Goal: Information Seeking & Learning: Learn about a topic

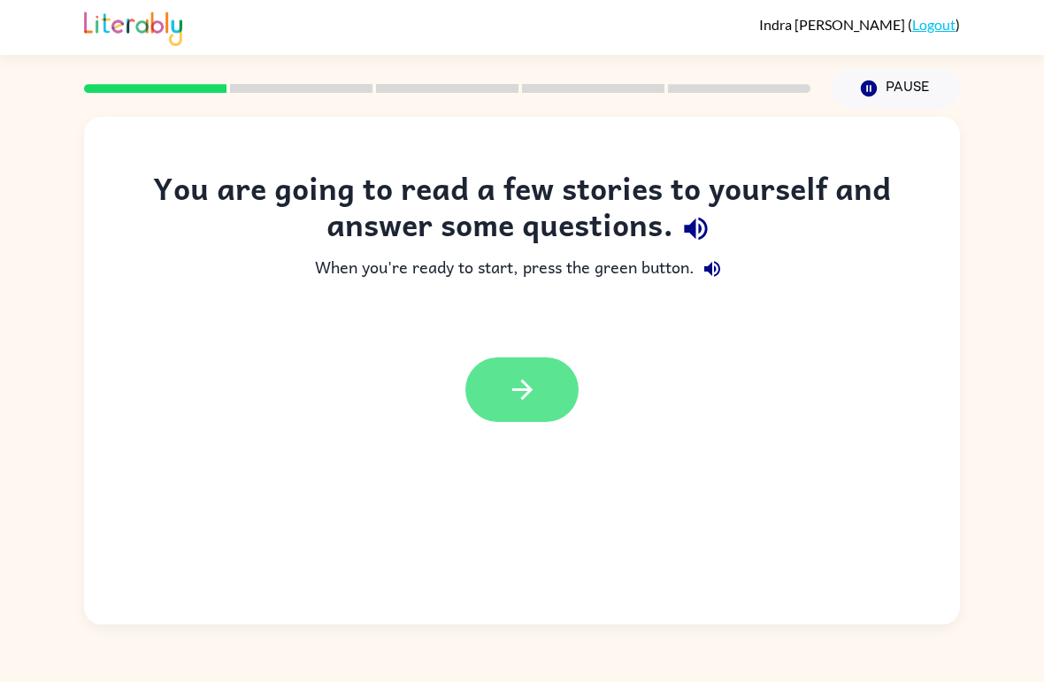
click at [577, 396] on button "button" at bounding box center [522, 390] width 113 height 65
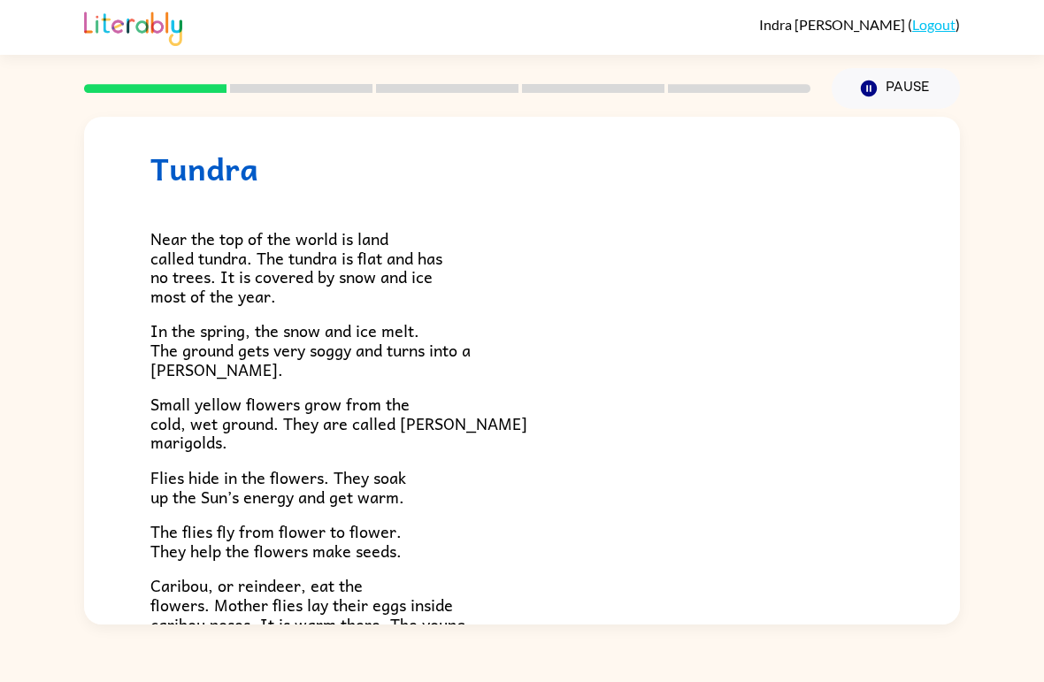
scroll to position [25, 0]
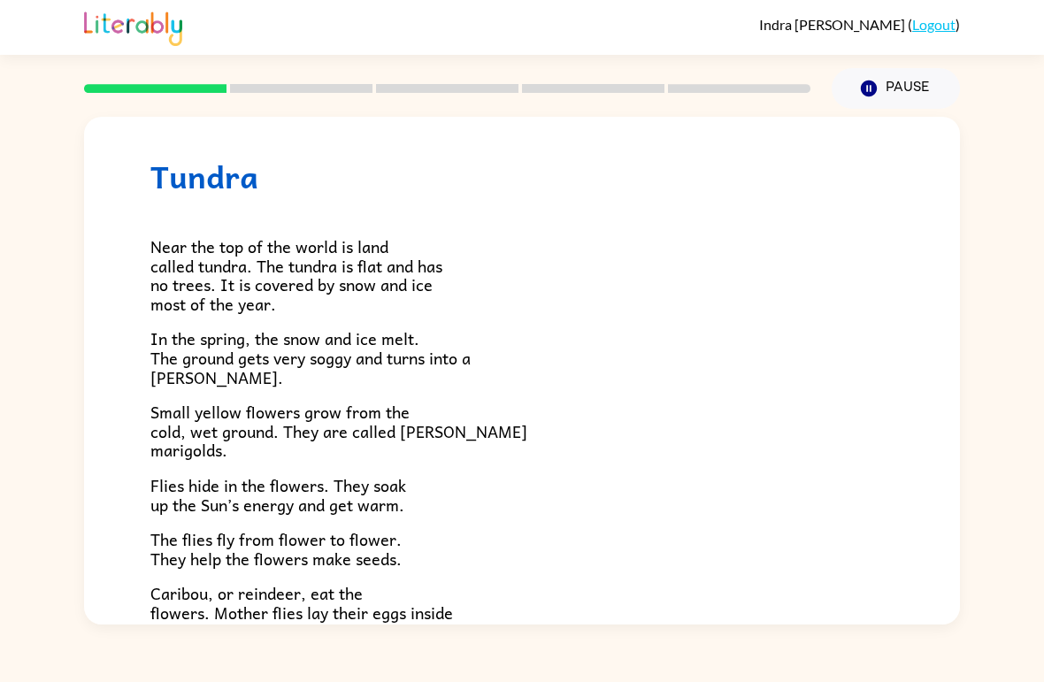
click at [5, 3] on div "[PERSON_NAME] ( Logout )" at bounding box center [522, 27] width 1044 height 55
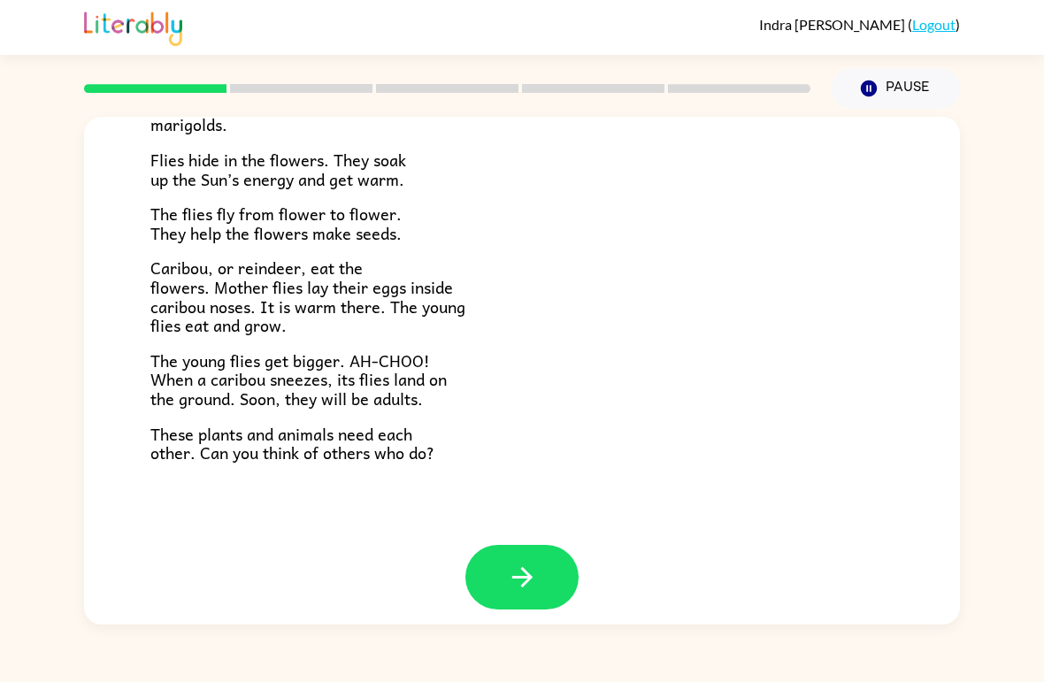
scroll to position [349, 0]
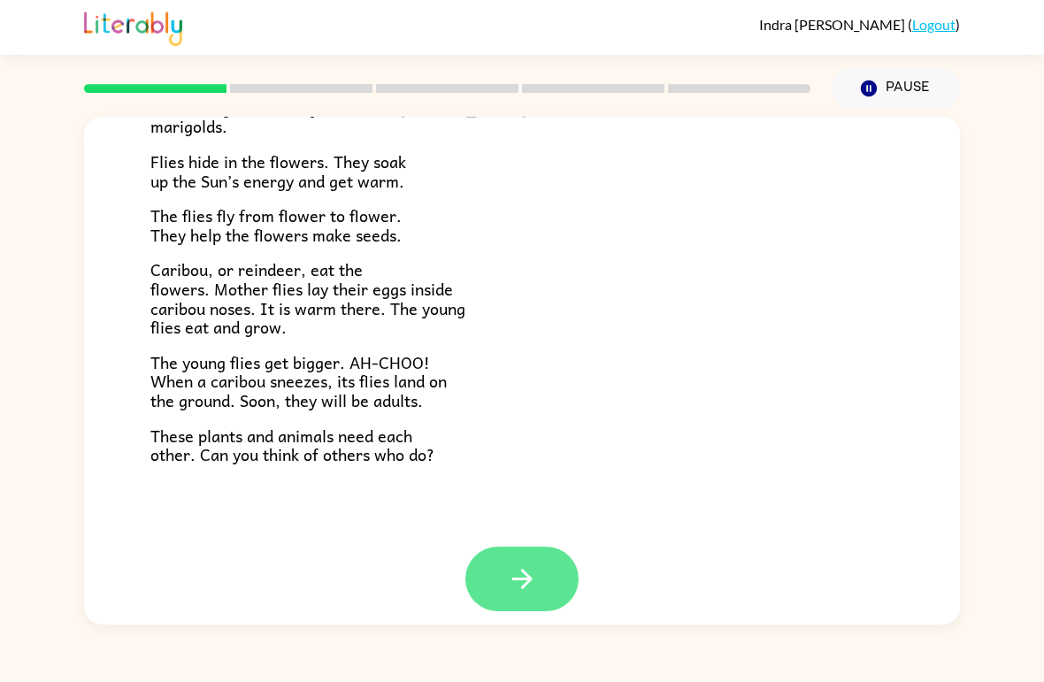
click at [536, 574] on icon "button" at bounding box center [522, 579] width 31 height 31
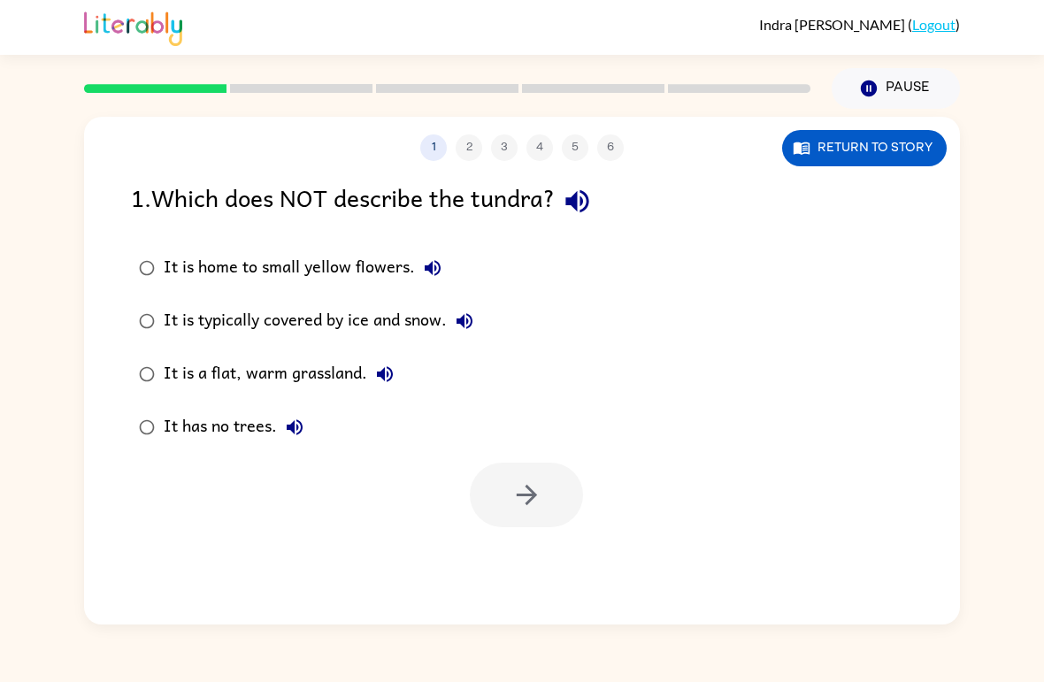
scroll to position [0, 0]
click at [188, 376] on div "It is a flat, warm grassland." at bounding box center [283, 374] width 239 height 35
click at [534, 489] on icon "button" at bounding box center [527, 495] width 31 height 31
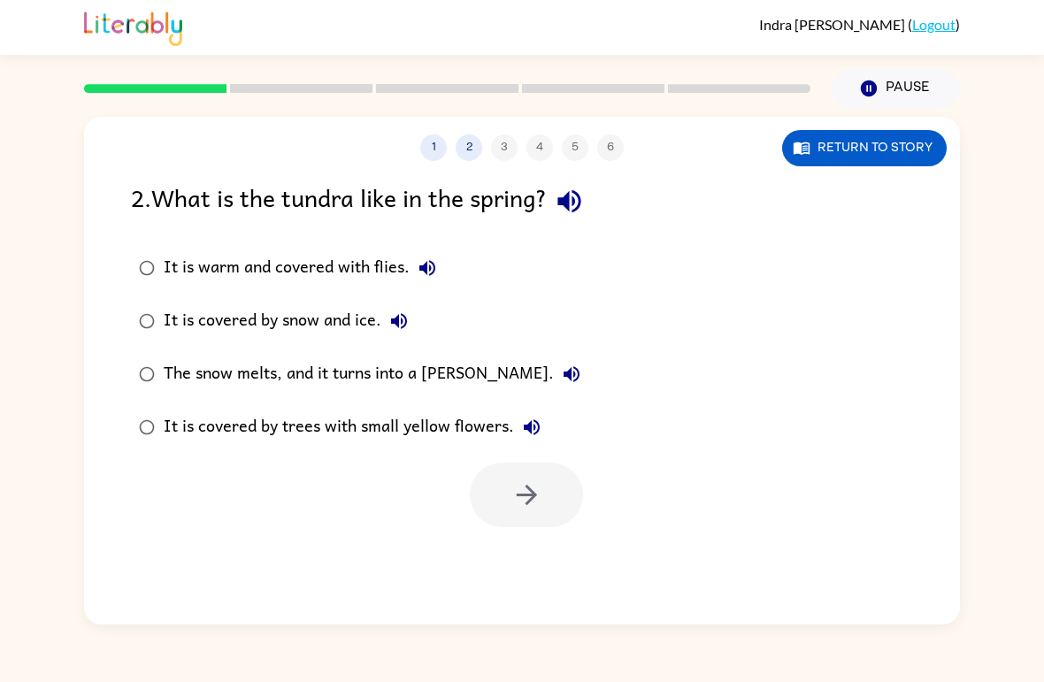
click at [246, 376] on div "The snow melts, and it turns into a [PERSON_NAME]." at bounding box center [377, 374] width 426 height 35
click at [515, 509] on icon "button" at bounding box center [527, 495] width 31 height 31
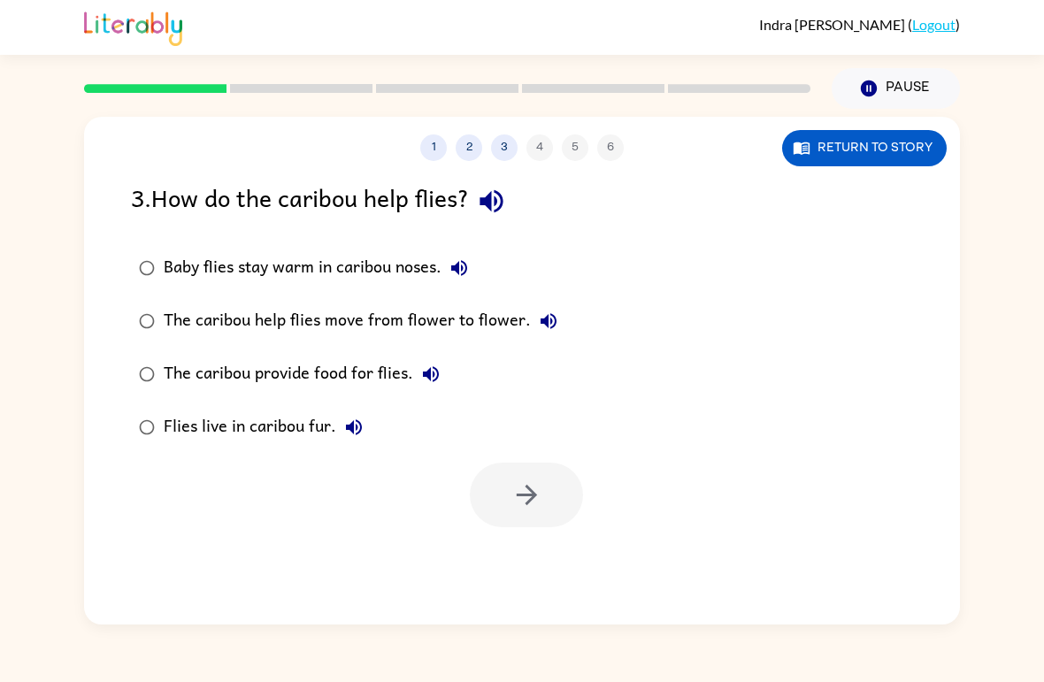
click at [227, 272] on div "Baby flies stay warm in caribou noses." at bounding box center [320, 267] width 313 height 35
click at [505, 500] on button "button" at bounding box center [526, 495] width 113 height 65
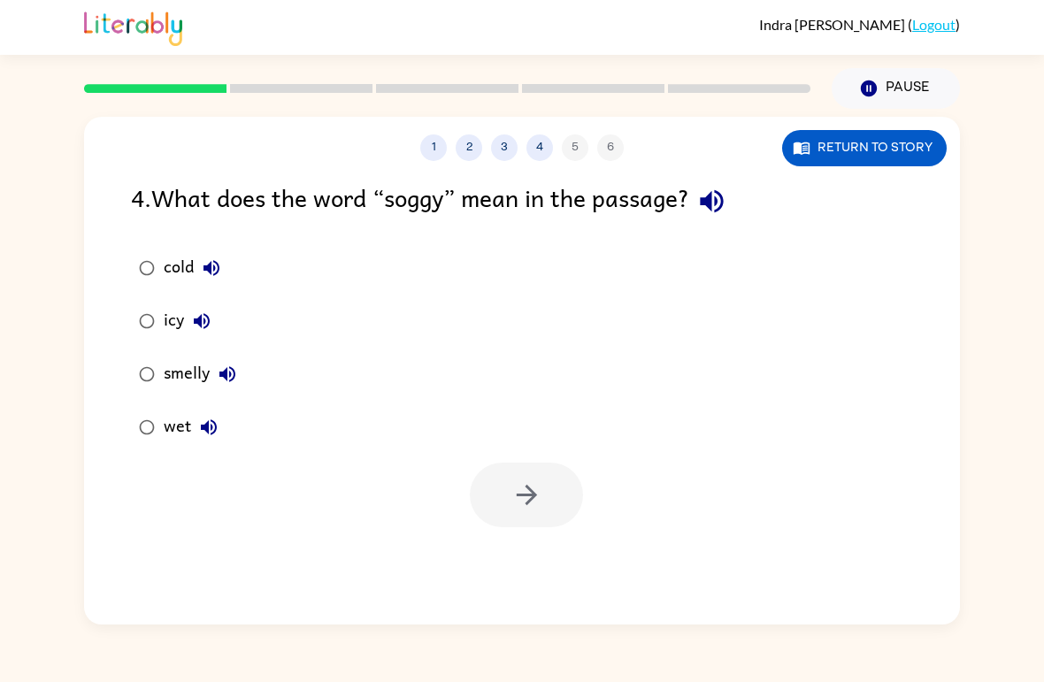
click at [188, 421] on div "wet" at bounding box center [195, 427] width 63 height 35
click at [510, 486] on button "button" at bounding box center [526, 495] width 113 height 65
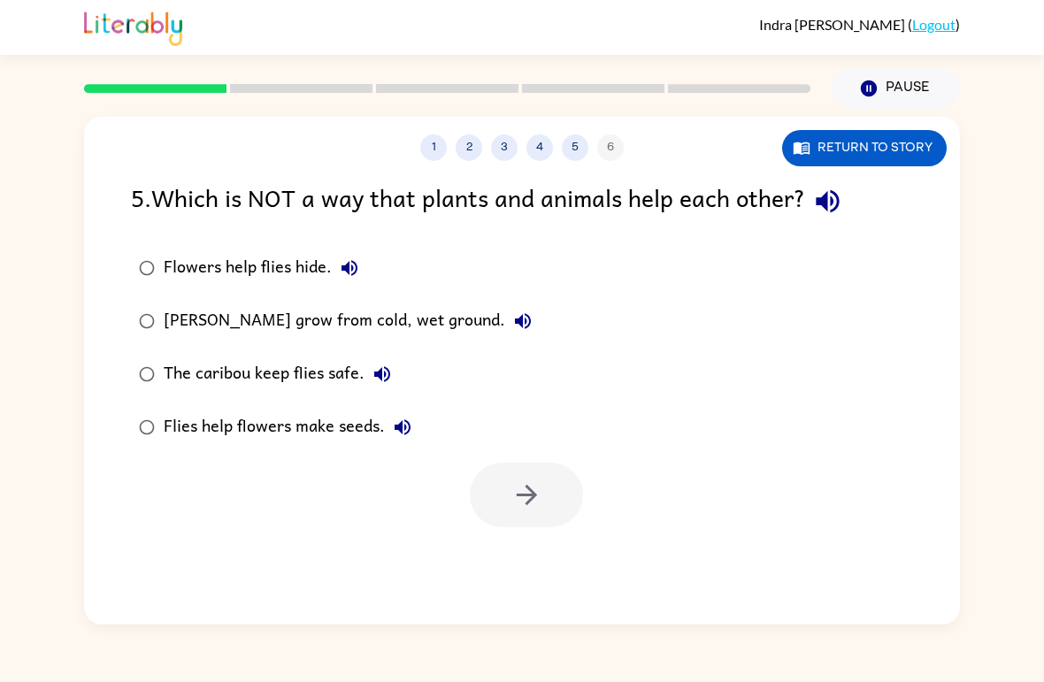
click at [336, 324] on div "[PERSON_NAME] grow from cold, wet ground." at bounding box center [352, 321] width 377 height 35
click at [551, 485] on button "button" at bounding box center [526, 495] width 113 height 65
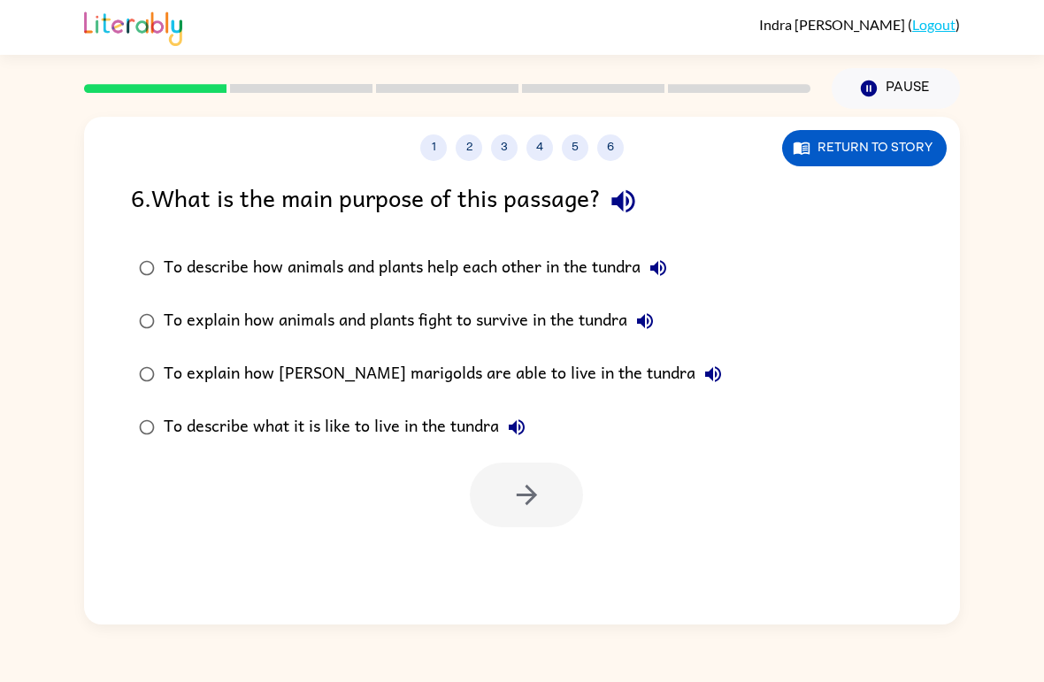
click at [443, 256] on div "To describe how animals and plants help each other in the tundra" at bounding box center [420, 267] width 512 height 35
click at [535, 486] on icon "button" at bounding box center [527, 495] width 31 height 31
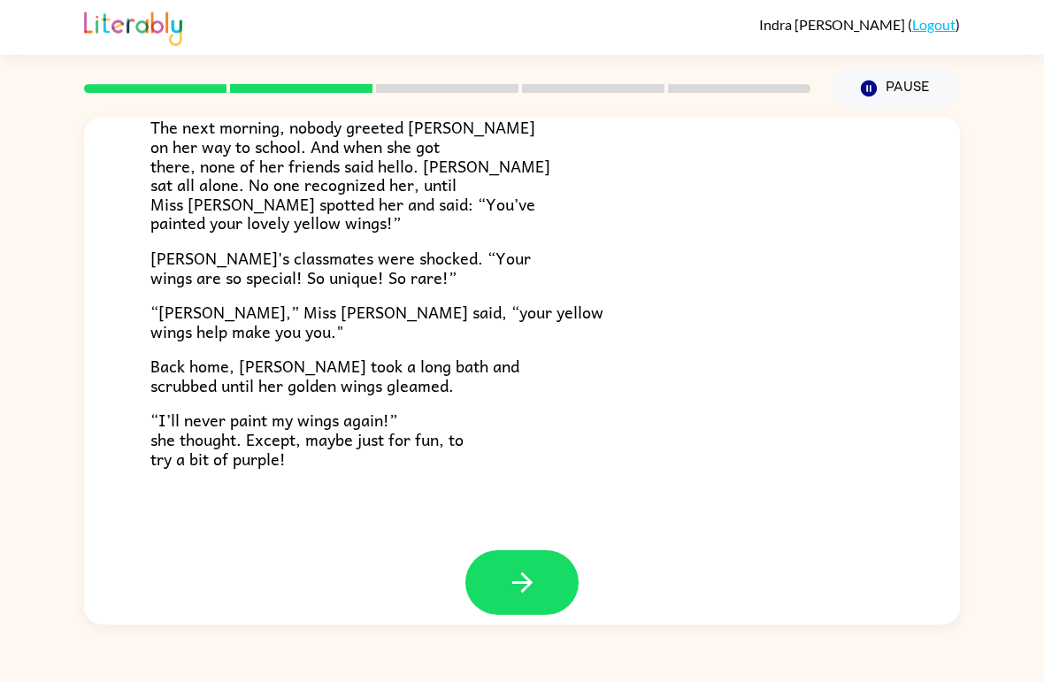
scroll to position [473, 0]
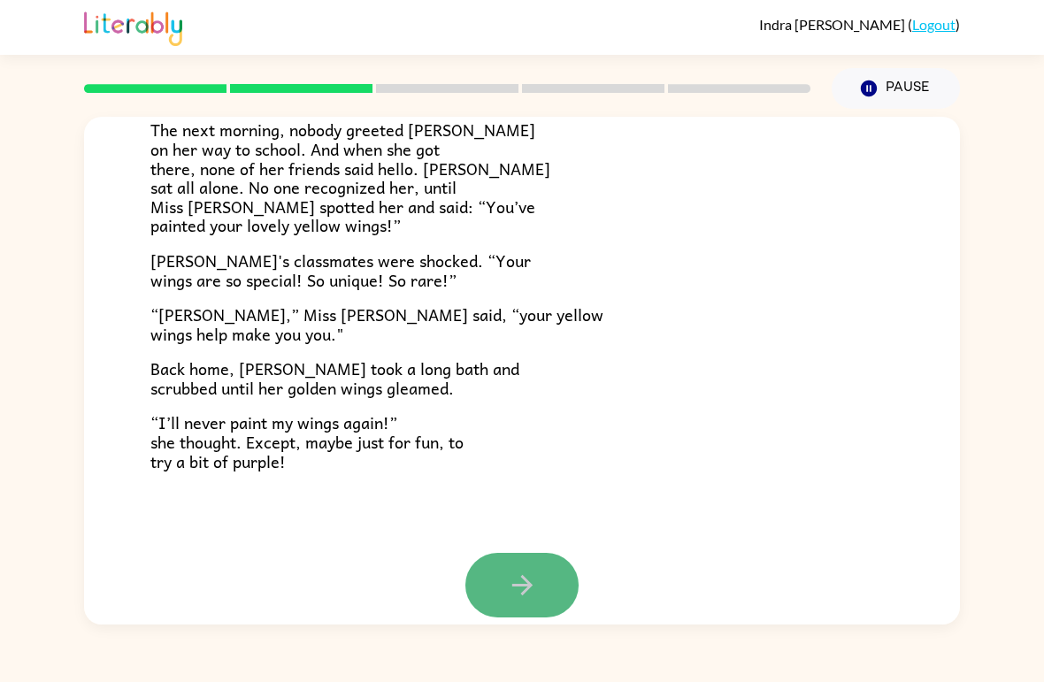
click at [542, 553] on button "button" at bounding box center [522, 585] width 113 height 65
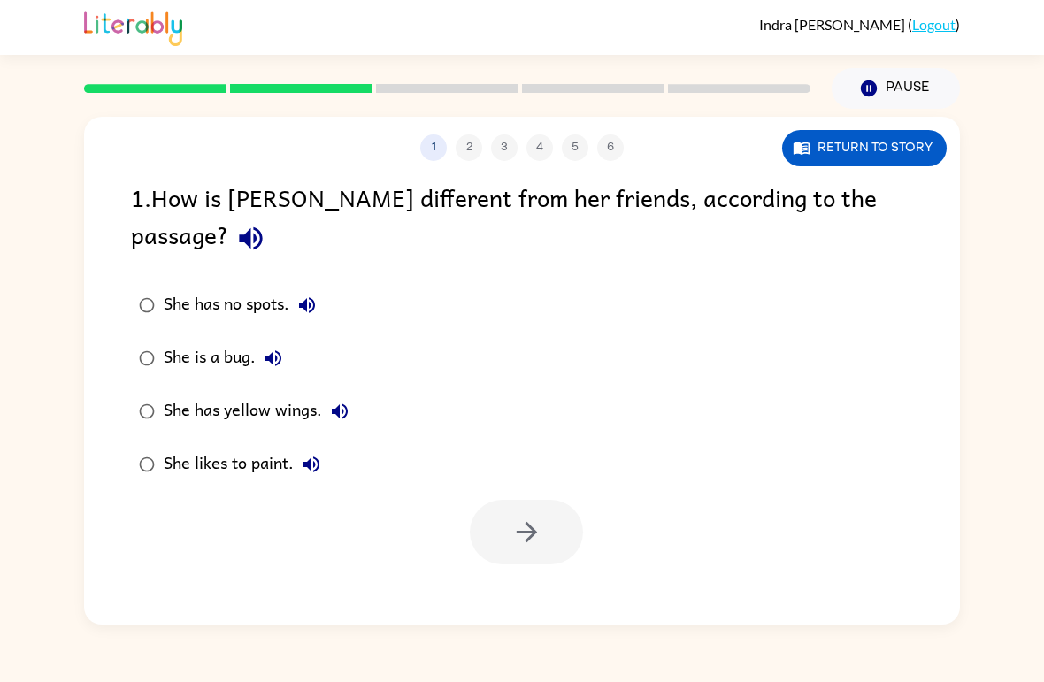
click at [258, 394] on div "She has yellow wings." at bounding box center [261, 411] width 194 height 35
click at [481, 500] on button "button" at bounding box center [526, 532] width 113 height 65
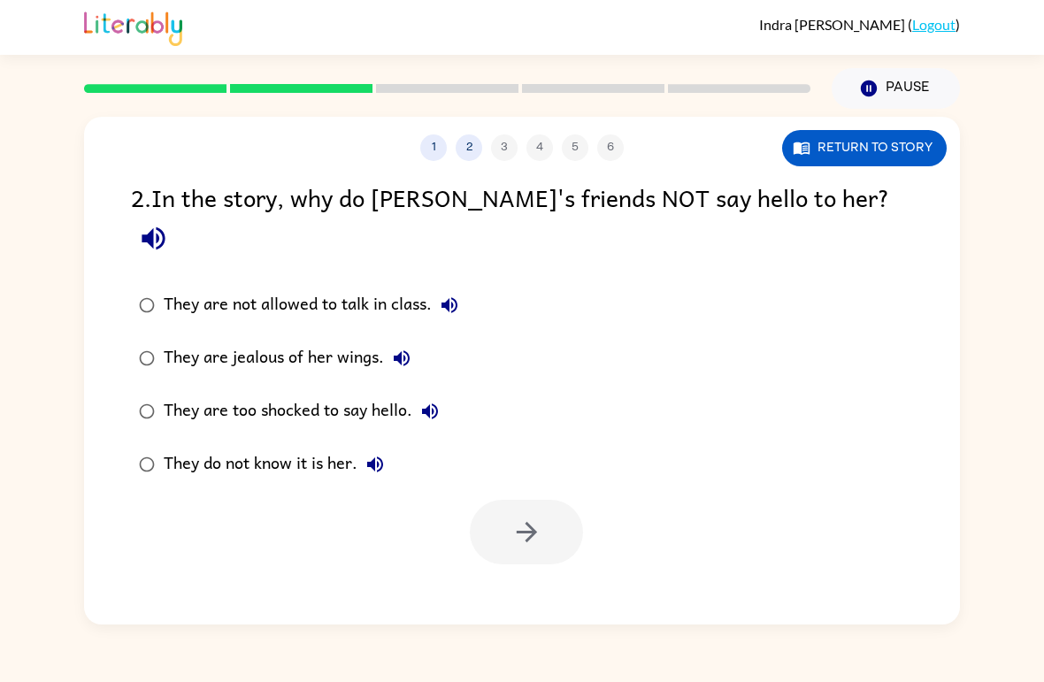
click at [292, 447] on div "They do not know it is her." at bounding box center [278, 464] width 229 height 35
click at [524, 517] on icon "button" at bounding box center [527, 532] width 31 height 31
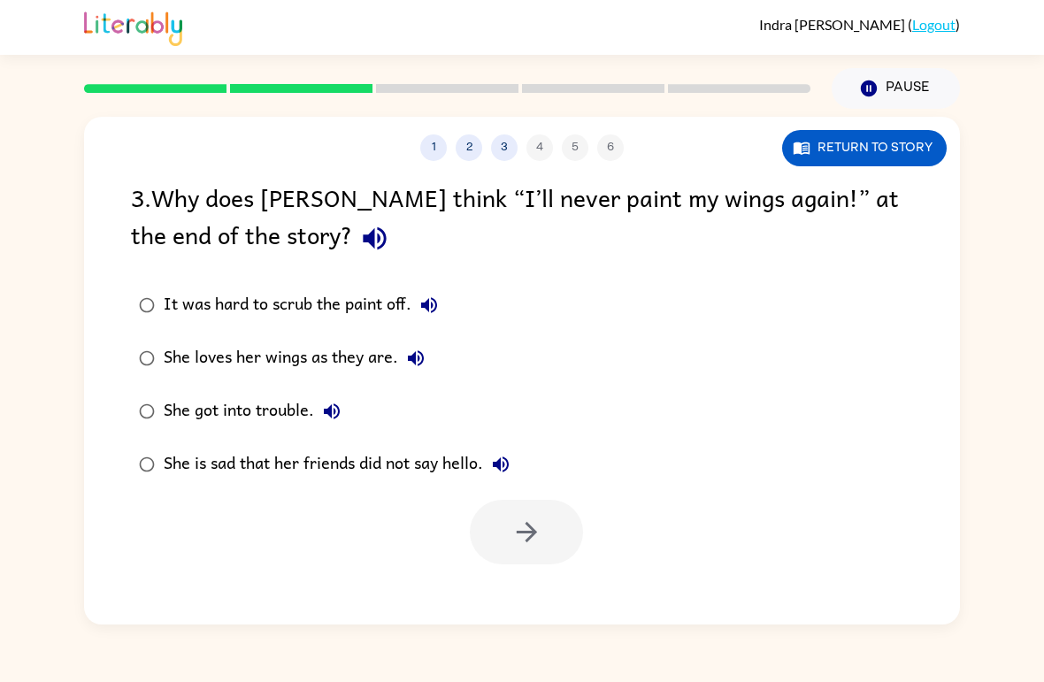
click at [321, 363] on div "She loves her wings as they are." at bounding box center [299, 358] width 270 height 35
click at [527, 536] on icon "button" at bounding box center [527, 532] width 31 height 31
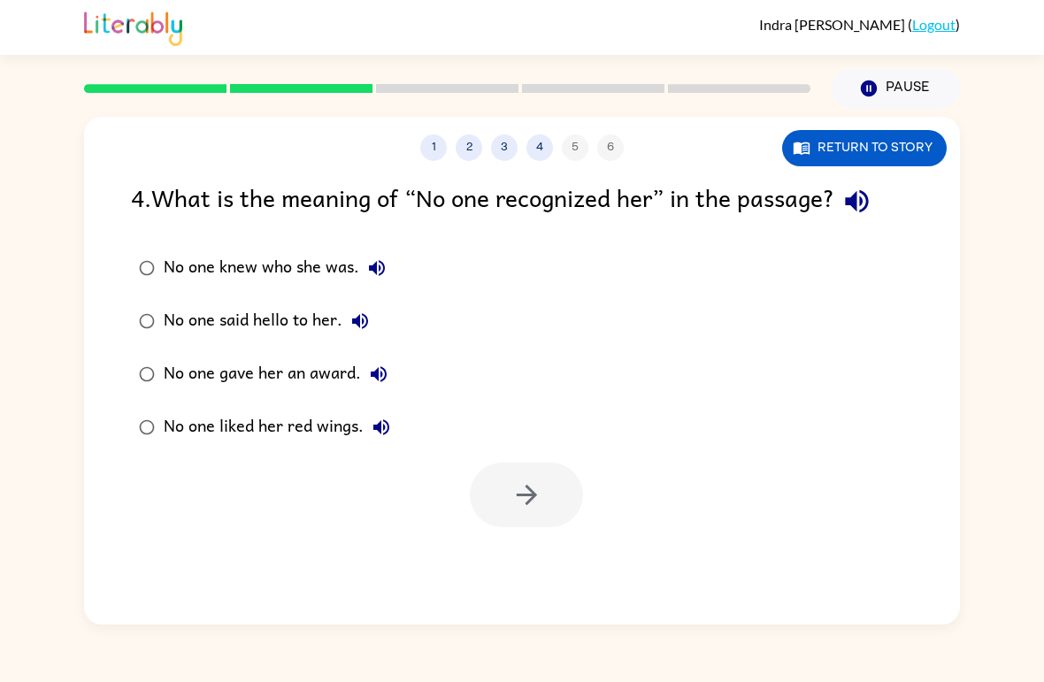
click at [317, 274] on div "No one knew who she was." at bounding box center [279, 267] width 231 height 35
click at [507, 494] on button "button" at bounding box center [526, 495] width 113 height 65
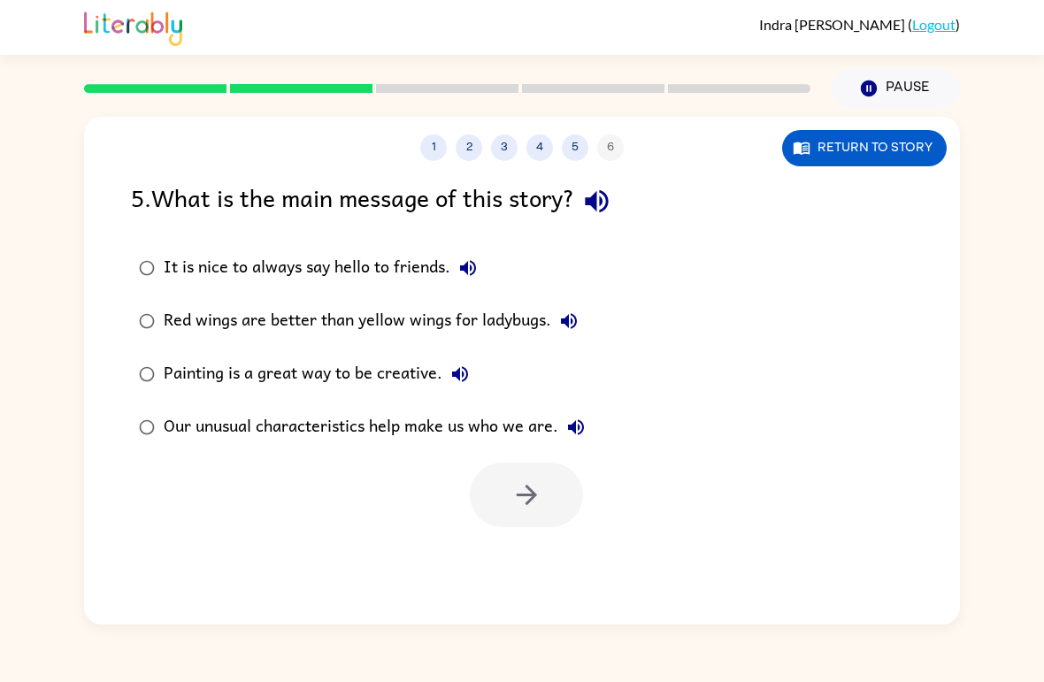
click at [376, 433] on div "Our unusual characteristics help make us who we are." at bounding box center [379, 427] width 430 height 35
click at [490, 502] on button "button" at bounding box center [526, 495] width 113 height 65
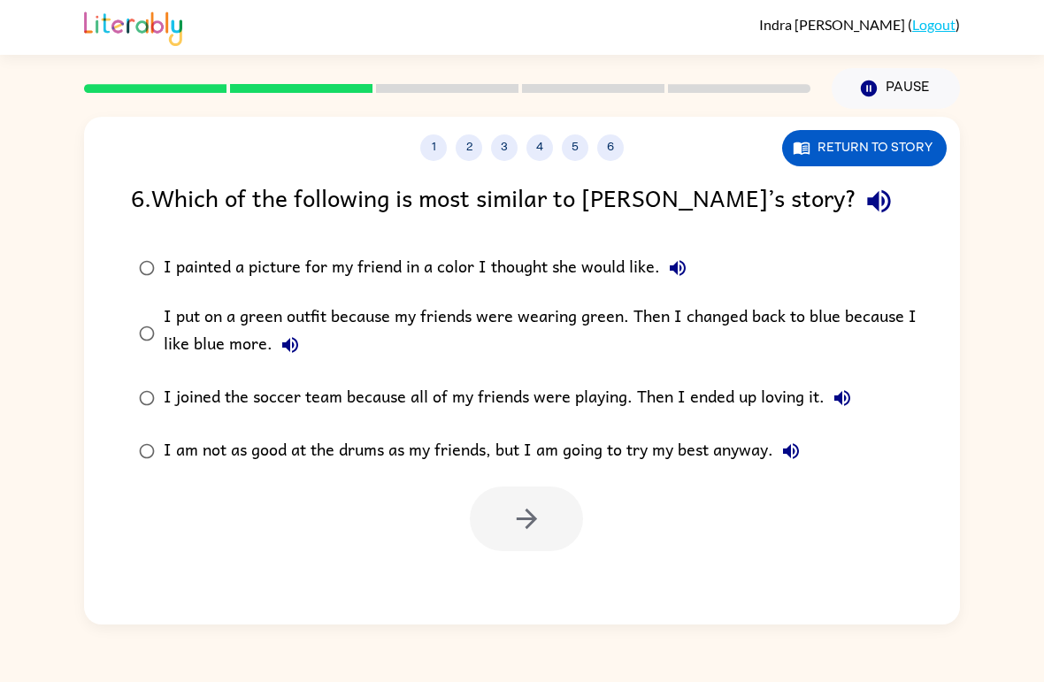
click at [303, 320] on div "I put on a green outfit because my friends were wearing green. Then I changed b…" at bounding box center [551, 333] width 774 height 59
click at [534, 528] on icon "button" at bounding box center [527, 519] width 31 height 31
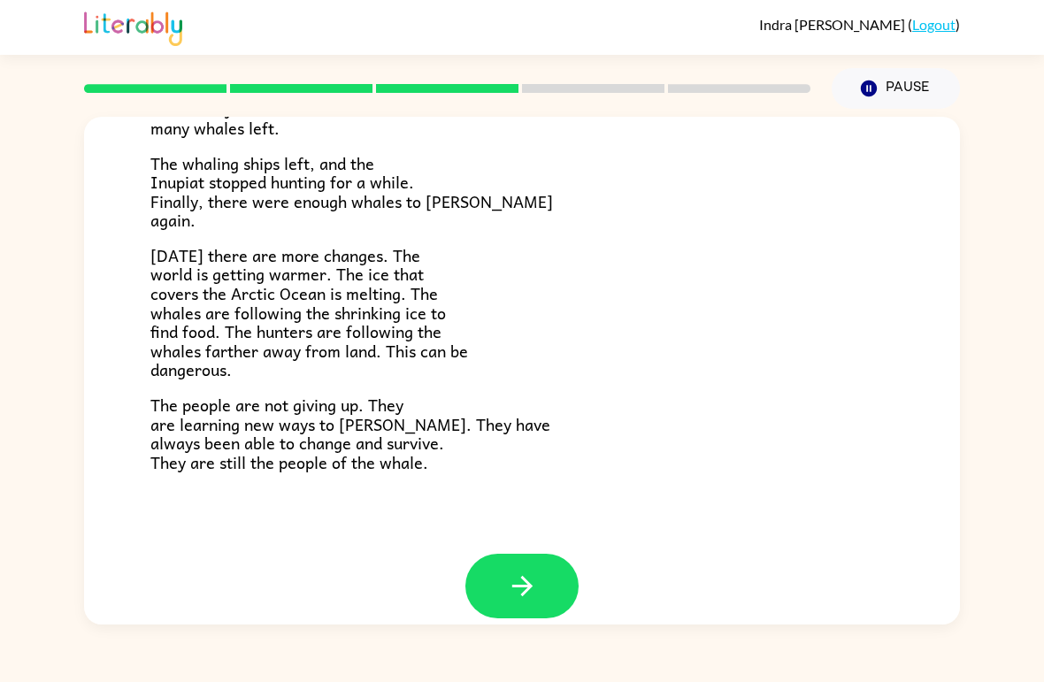
scroll to position [574, 0]
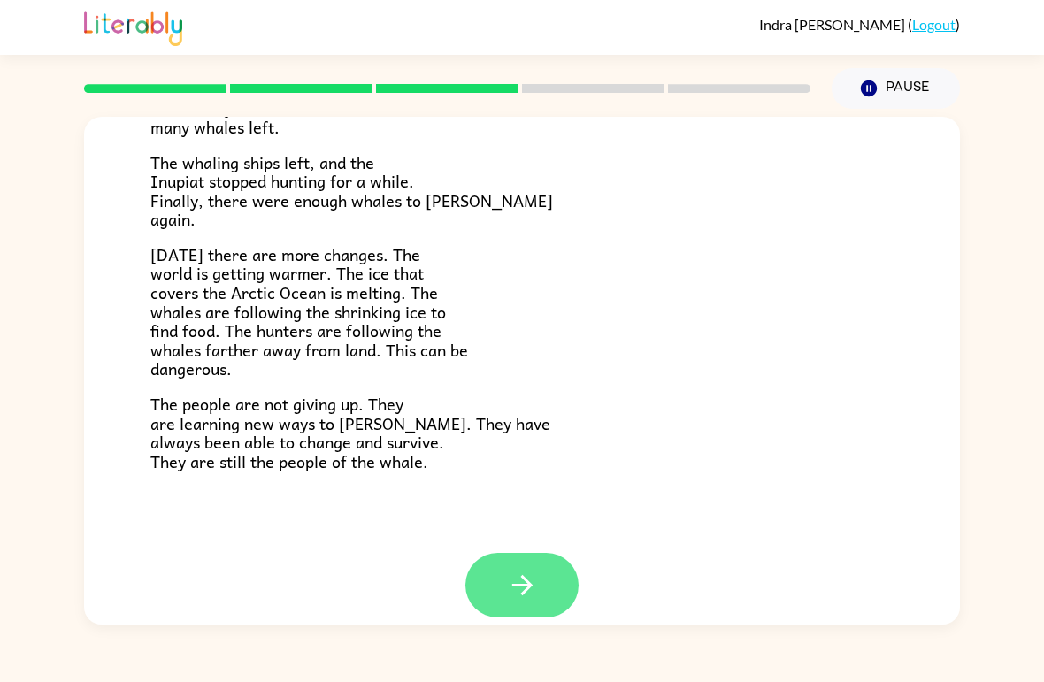
click at [508, 570] on icon "button" at bounding box center [522, 585] width 31 height 31
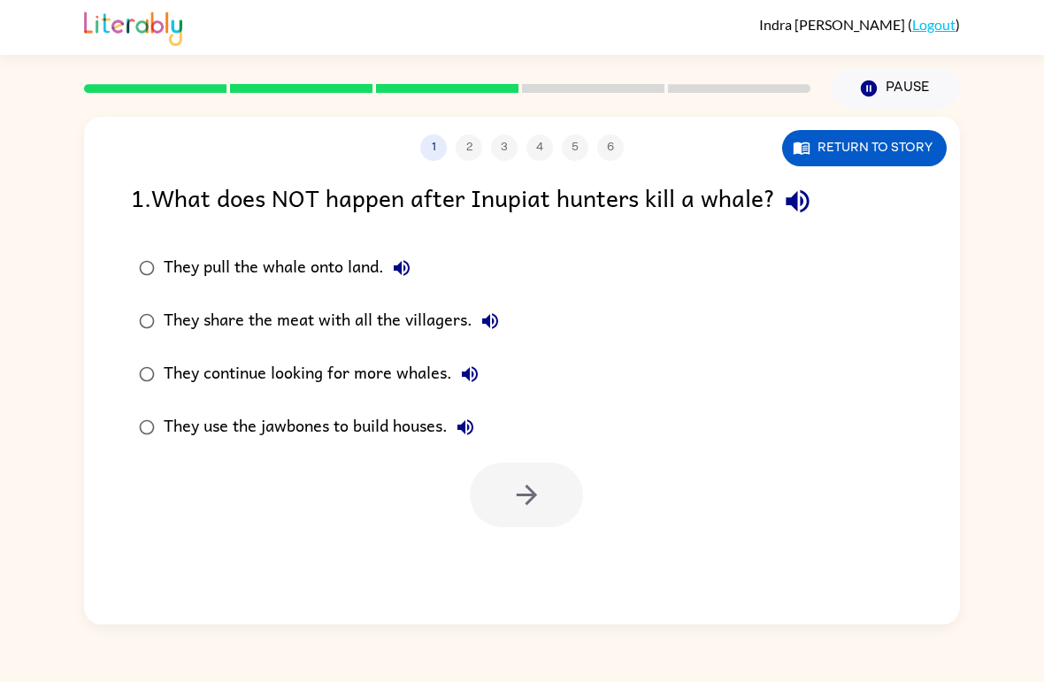
click at [414, 379] on div "They continue looking for more whales." at bounding box center [326, 374] width 324 height 35
click at [528, 491] on icon "button" at bounding box center [527, 495] width 31 height 31
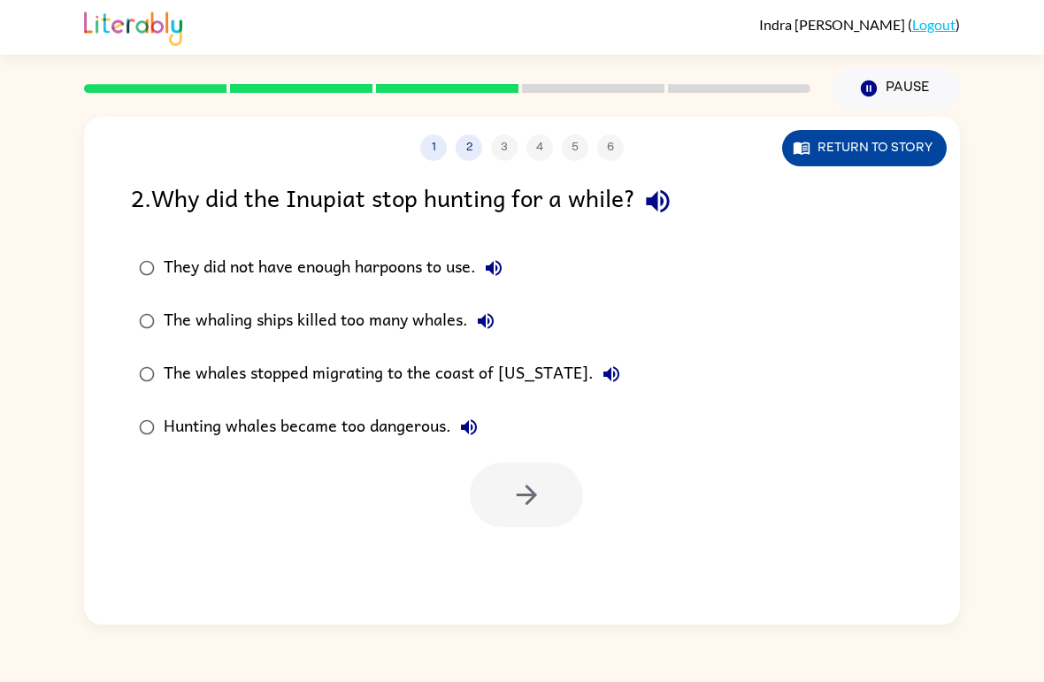
click at [890, 156] on button "Return to story" at bounding box center [864, 148] width 165 height 36
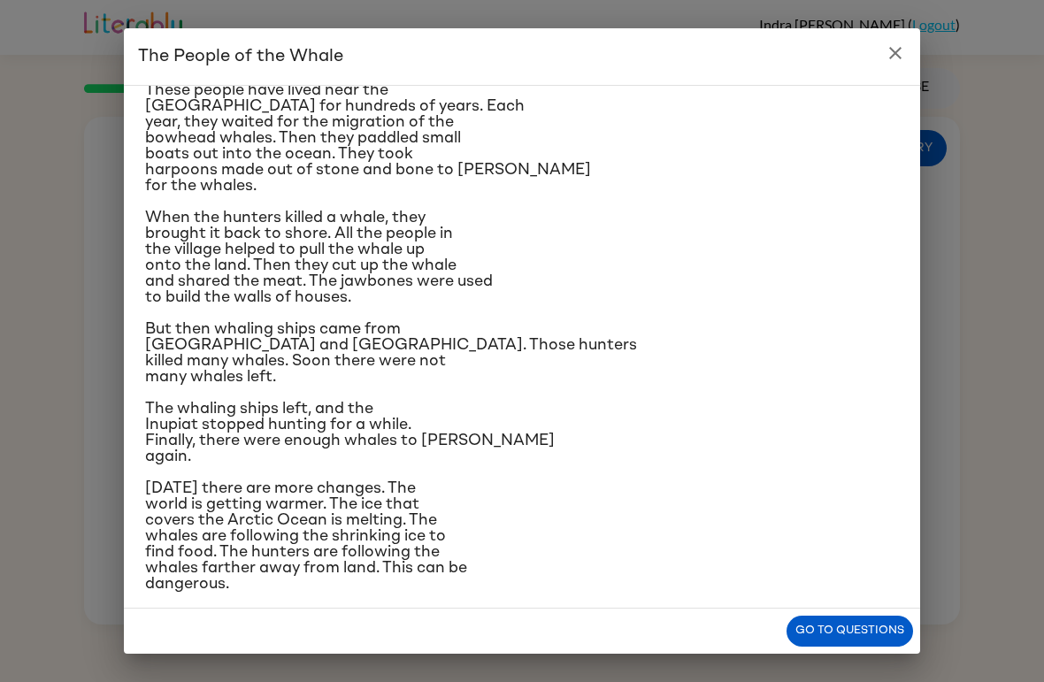
scroll to position [147, 0]
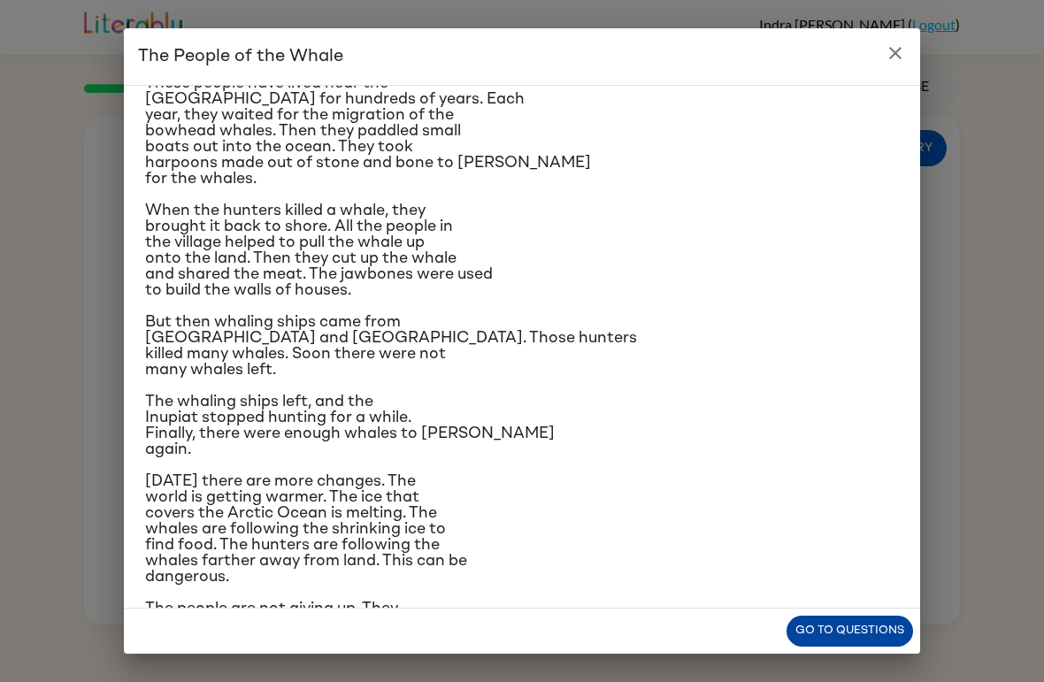
click at [870, 632] on button "Go to questions" at bounding box center [850, 631] width 127 height 31
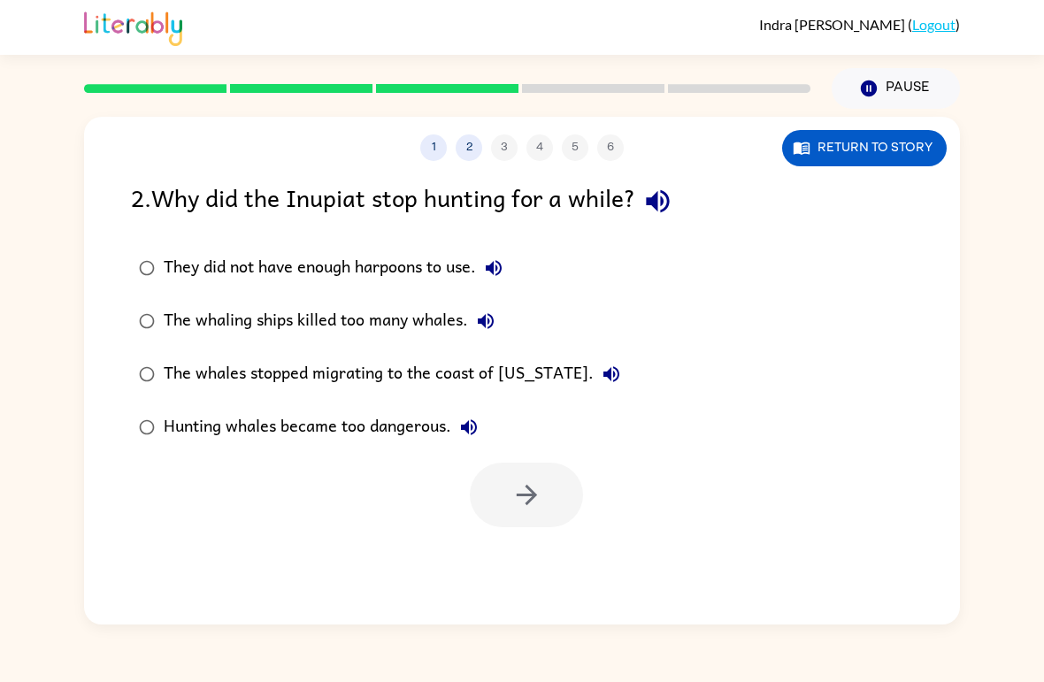
click at [386, 320] on div "The whaling ships killed too many whales." at bounding box center [334, 321] width 340 height 35
click at [531, 481] on icon "button" at bounding box center [527, 495] width 31 height 31
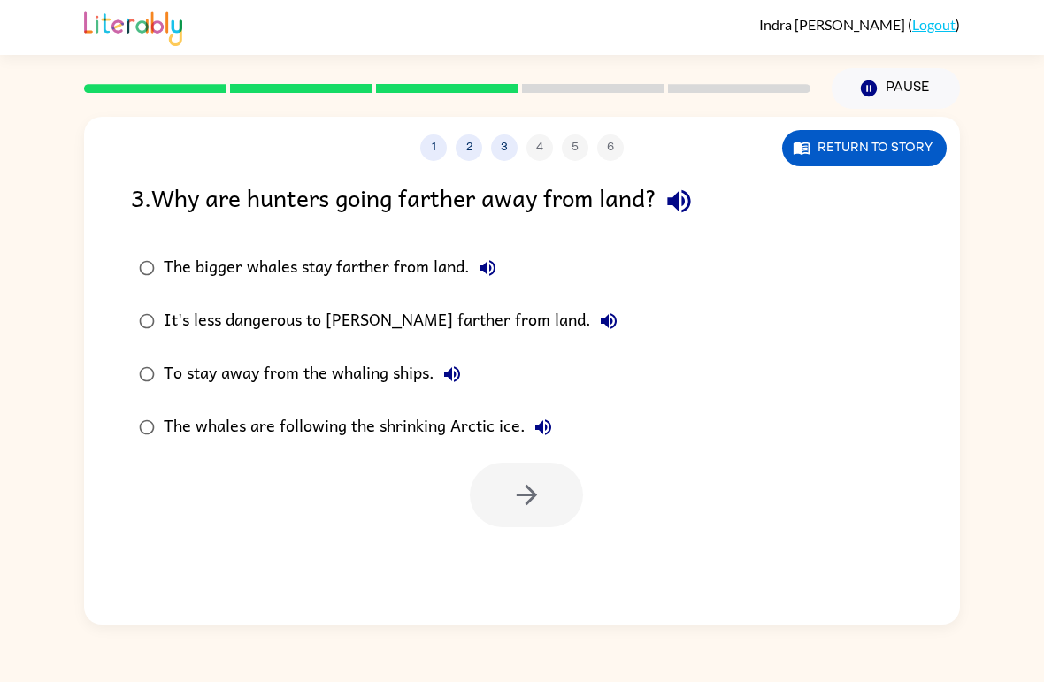
click at [438, 421] on div "The whales are following the shrinking Arctic ice." at bounding box center [362, 427] width 397 height 35
click at [560, 511] on button "button" at bounding box center [526, 495] width 113 height 65
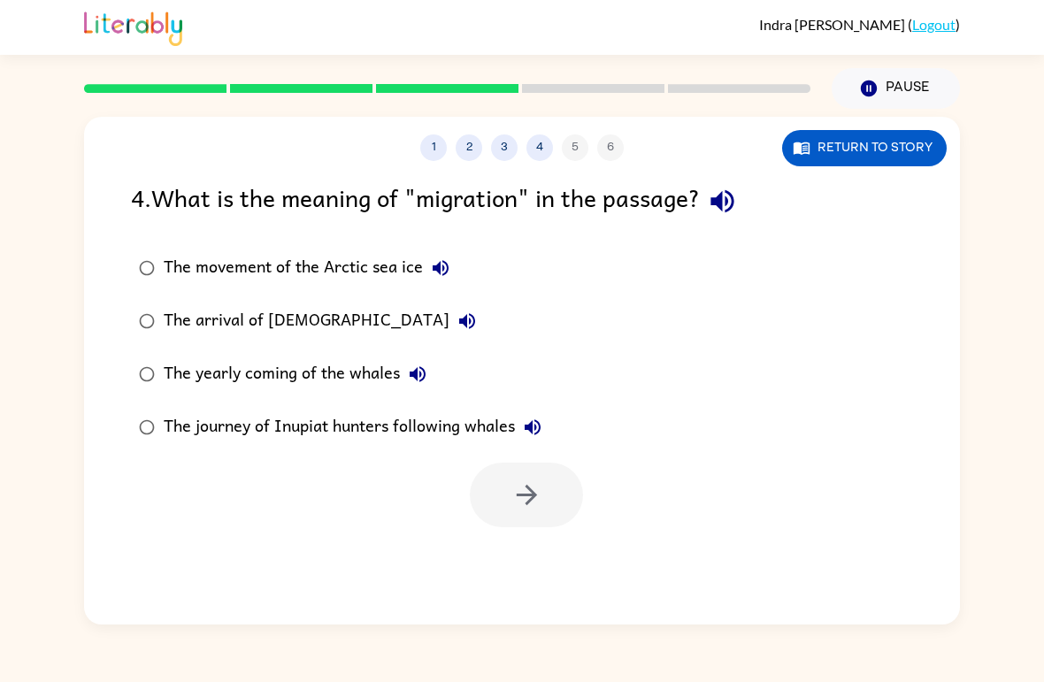
click at [343, 372] on div "The yearly coming of the whales" at bounding box center [300, 374] width 272 height 35
click at [557, 500] on button "button" at bounding box center [526, 495] width 113 height 65
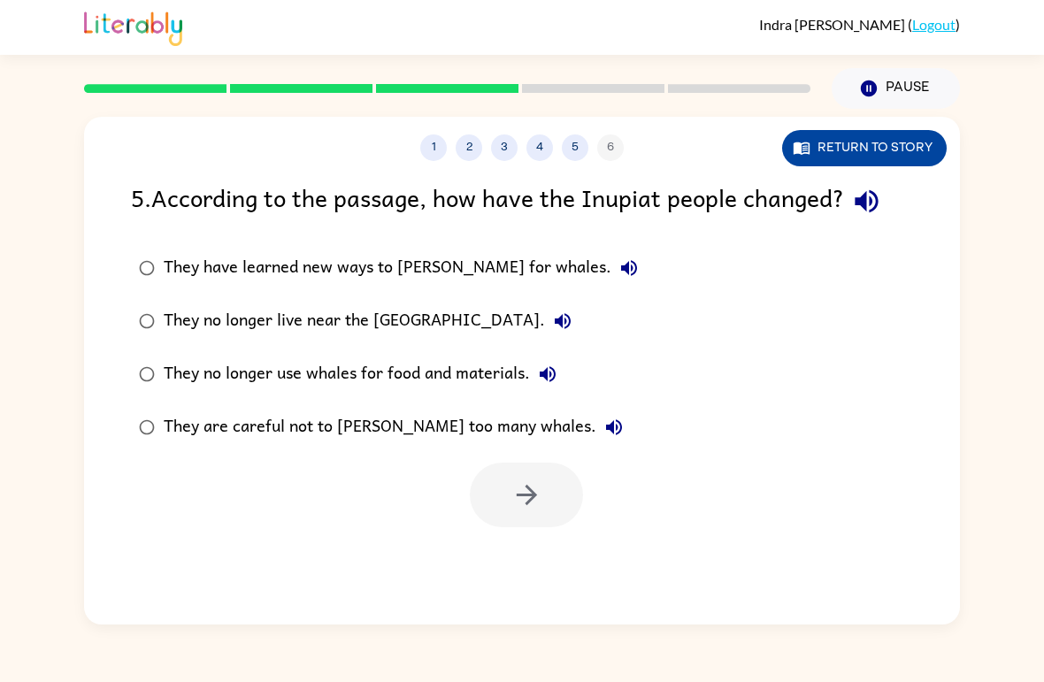
click at [860, 137] on button "Return to story" at bounding box center [864, 148] width 165 height 36
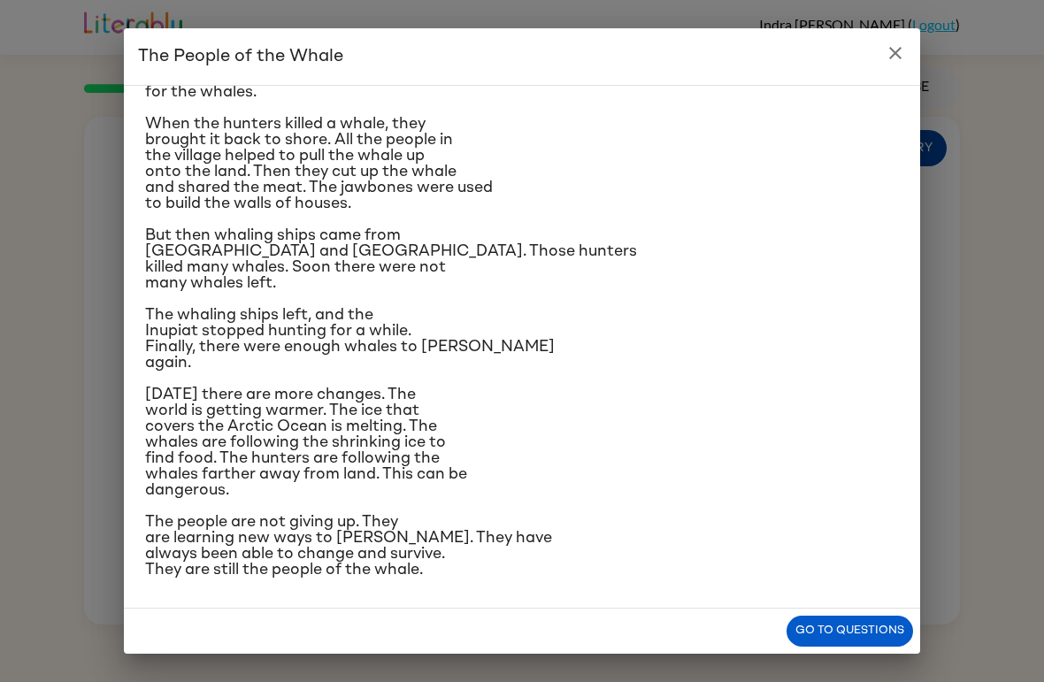
scroll to position [250, 0]
click at [901, 45] on icon "close" at bounding box center [895, 52] width 21 height 21
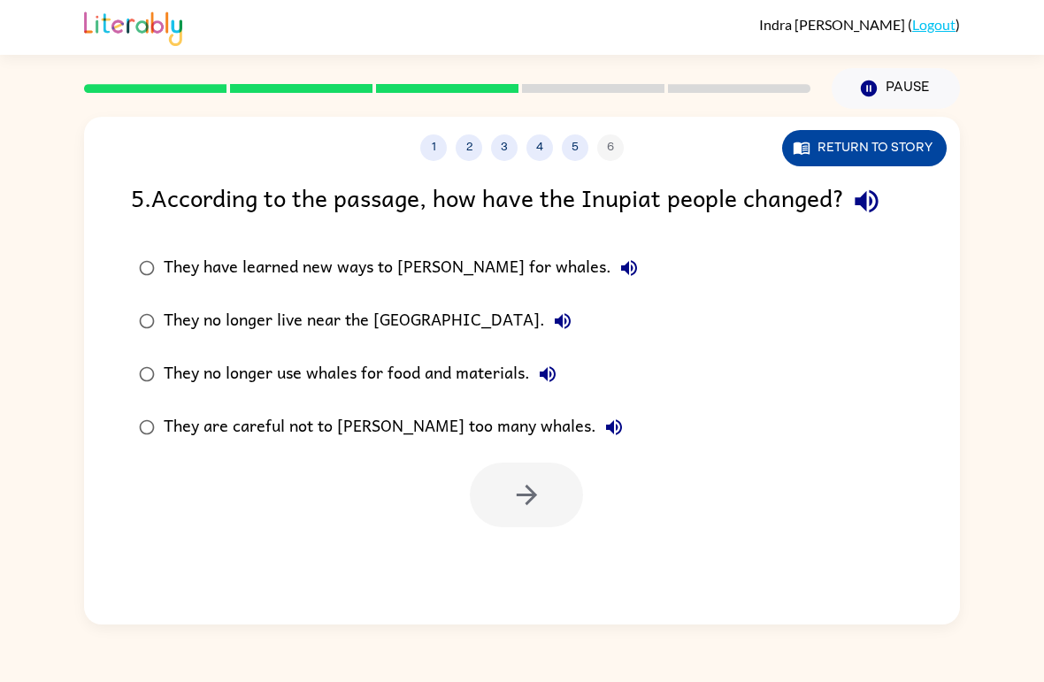
click at [889, 142] on button "Return to story" at bounding box center [864, 148] width 165 height 36
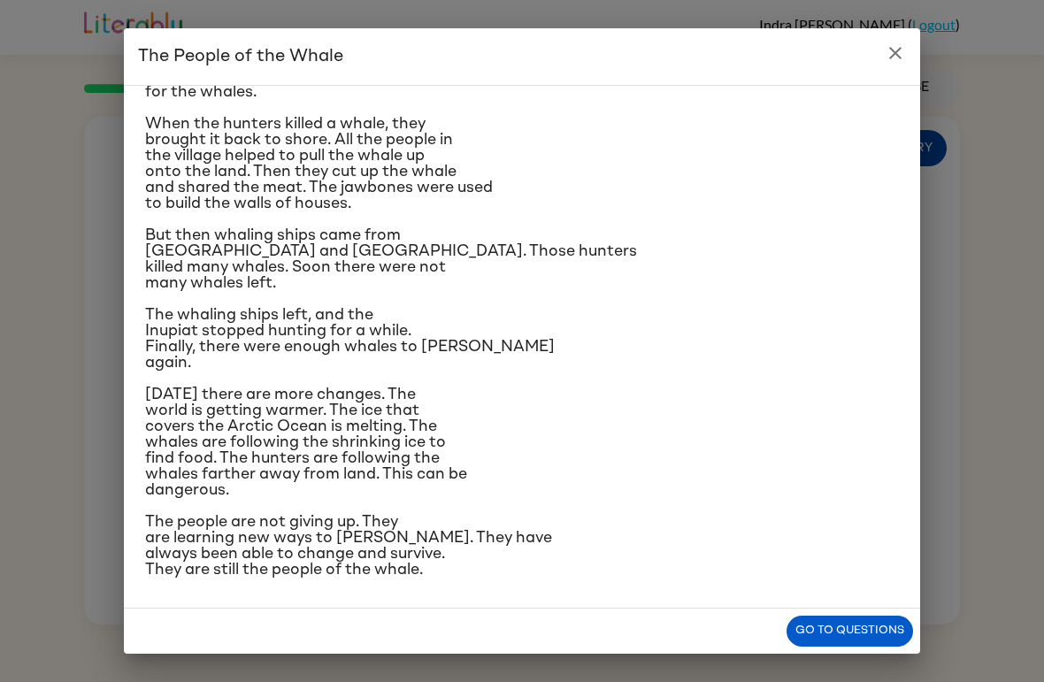
scroll to position [424, 0]
click at [874, 609] on div "A group of [DEMOGRAPHIC_DATA] lives along the coast of [US_STATE]. They are cal…" at bounding box center [522, 347] width 797 height 524
click at [878, 622] on button "Go to questions" at bounding box center [850, 631] width 127 height 31
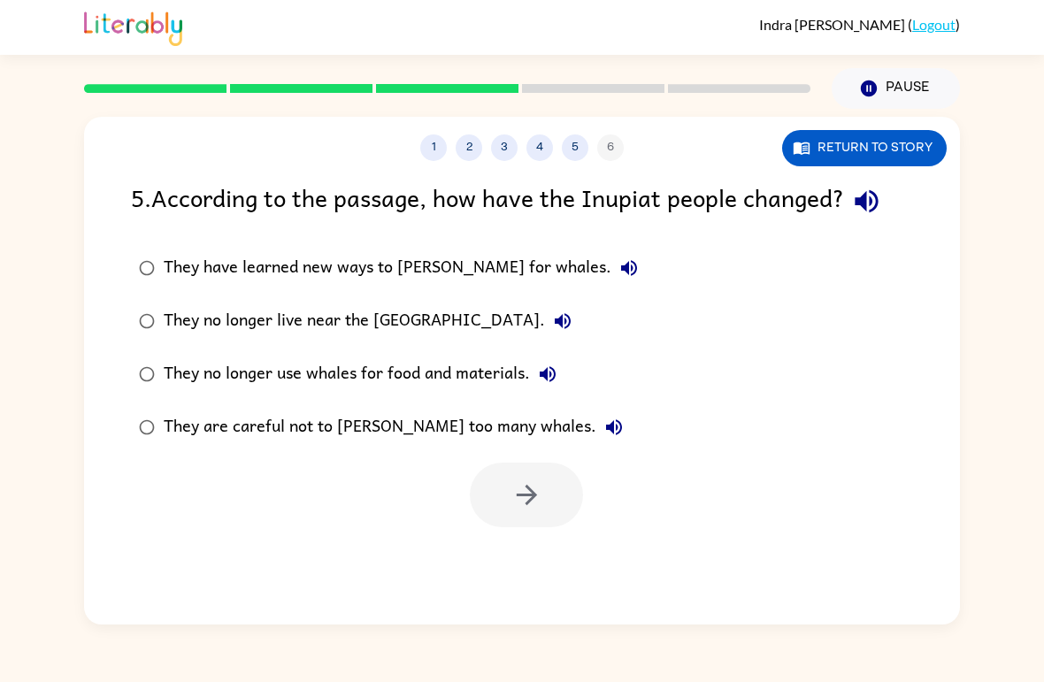
click at [488, 263] on div "They have learned new ways to [PERSON_NAME] for whales." at bounding box center [405, 267] width 483 height 35
click at [542, 497] on icon "button" at bounding box center [527, 495] width 31 height 31
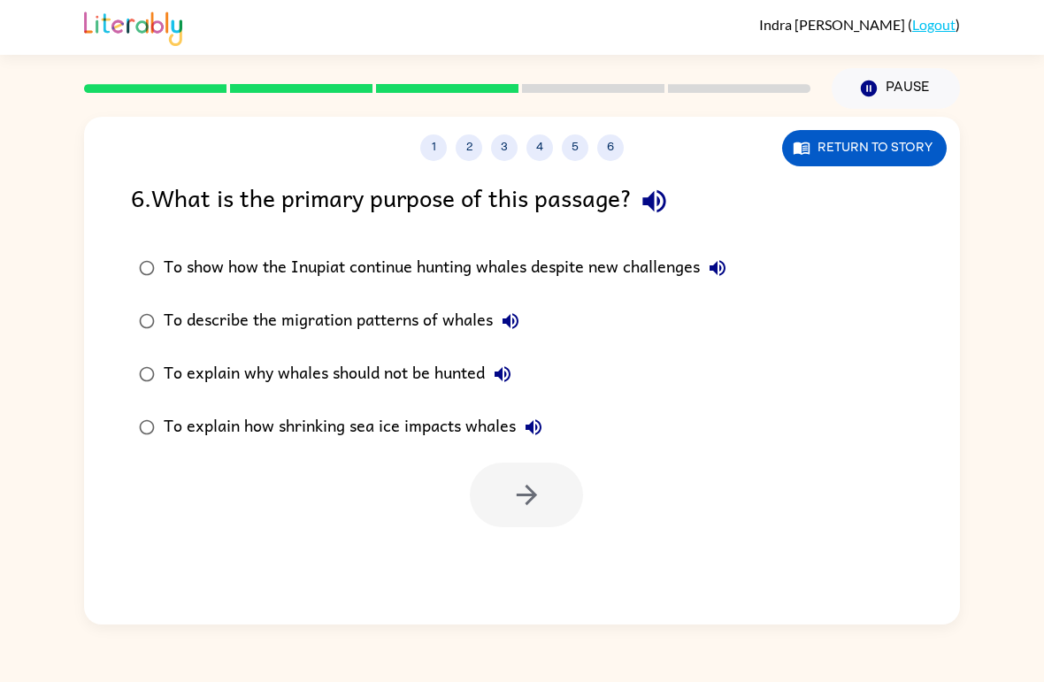
click at [410, 371] on div "To explain why whales should not be hunted" at bounding box center [342, 374] width 357 height 35
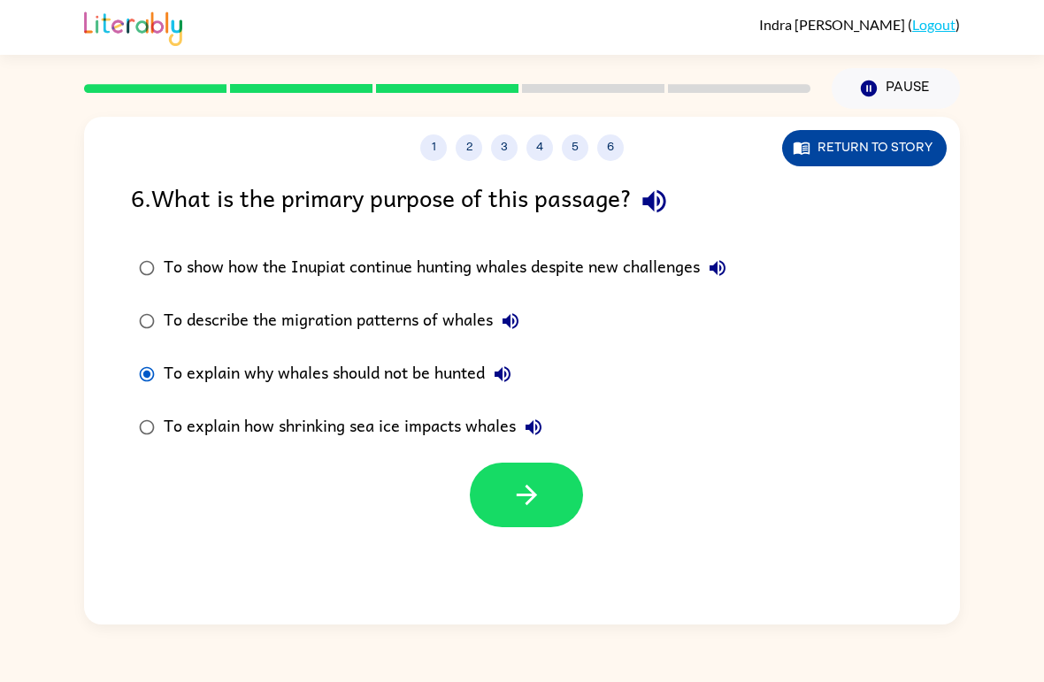
click at [910, 149] on button "Return to story" at bounding box center [864, 148] width 165 height 36
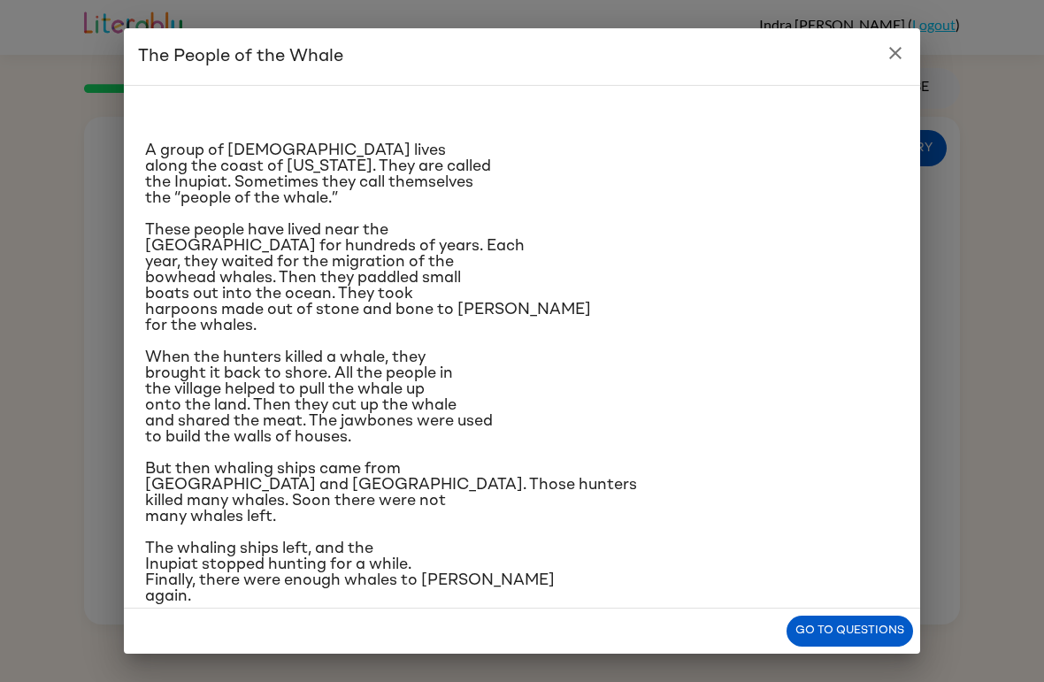
click at [910, 50] on button "close" at bounding box center [895, 52] width 35 height 35
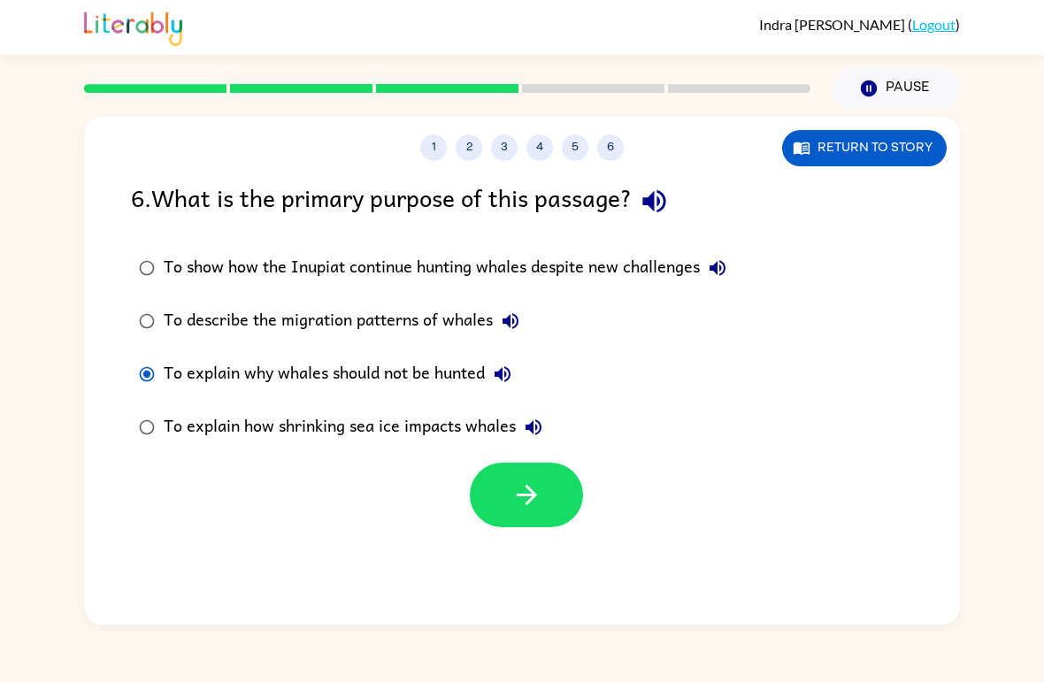
click at [635, 263] on div "To show how the Inupiat continue hunting whales despite new challenges" at bounding box center [450, 267] width 572 height 35
click at [539, 497] on icon "button" at bounding box center [527, 495] width 31 height 31
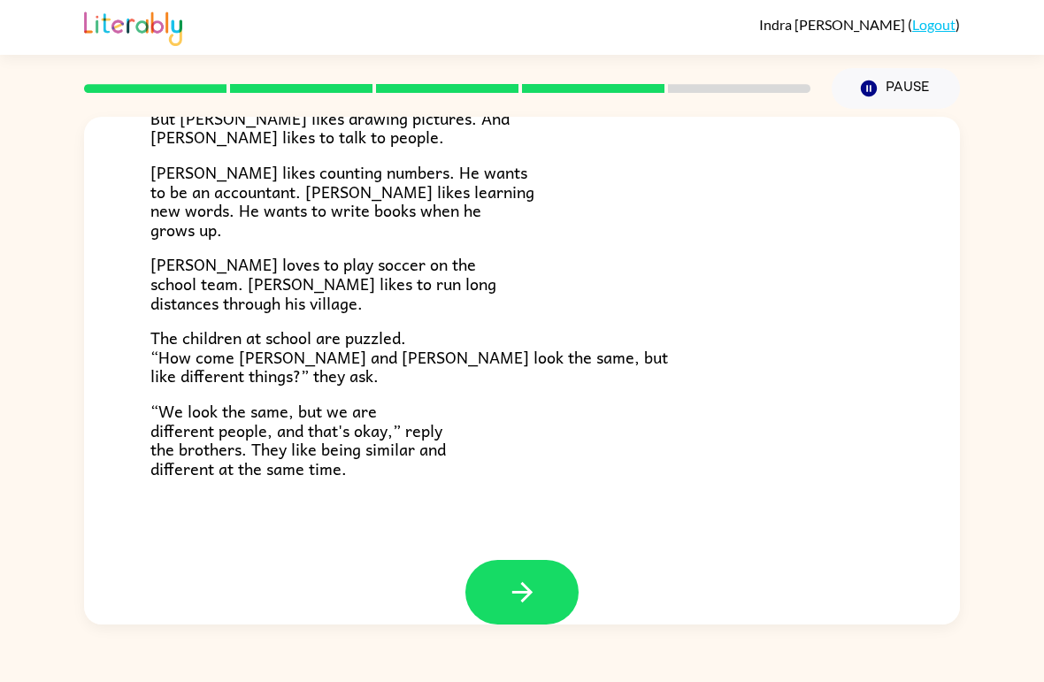
scroll to position [358, 0]
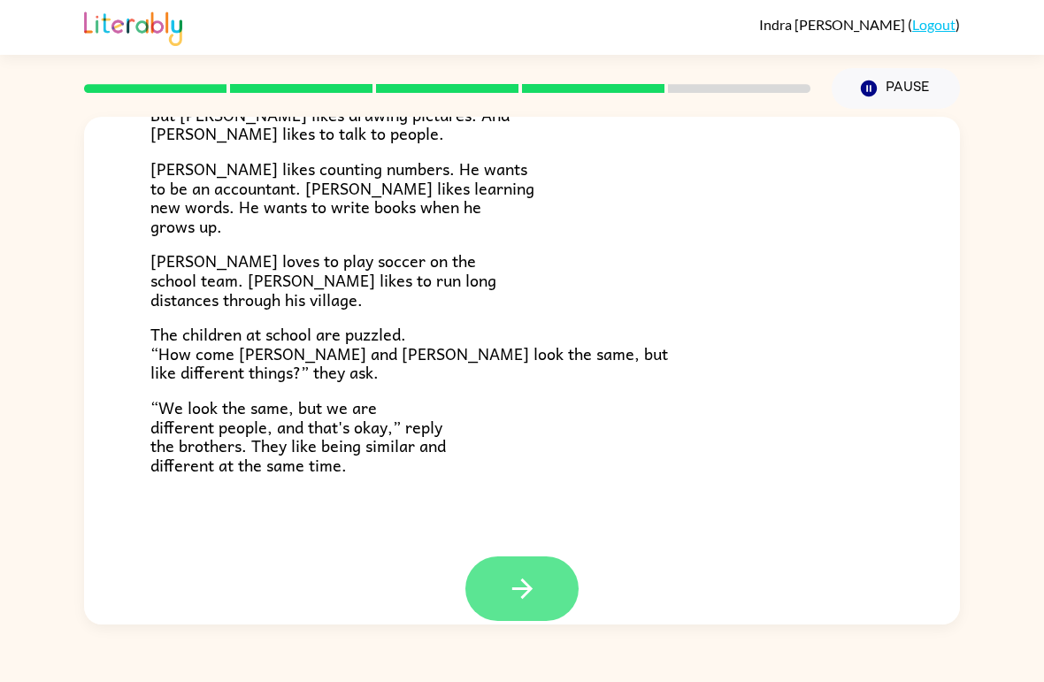
click at [535, 574] on icon "button" at bounding box center [522, 589] width 31 height 31
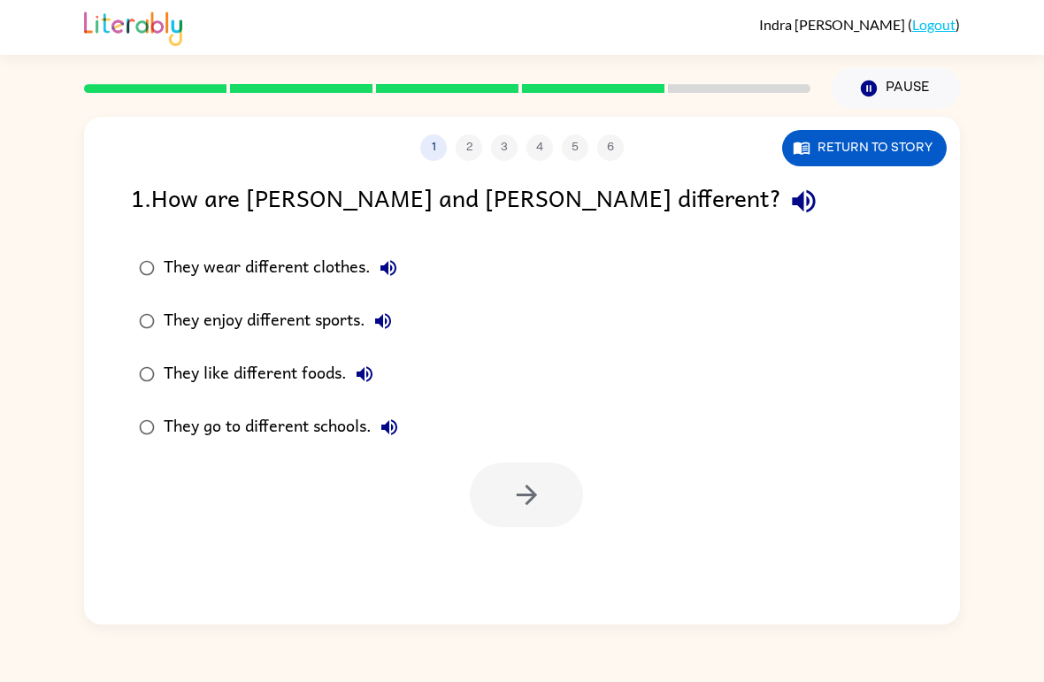
click at [357, 320] on div "They enjoy different sports." at bounding box center [282, 321] width 237 height 35
click at [578, 512] on button "button" at bounding box center [526, 495] width 113 height 65
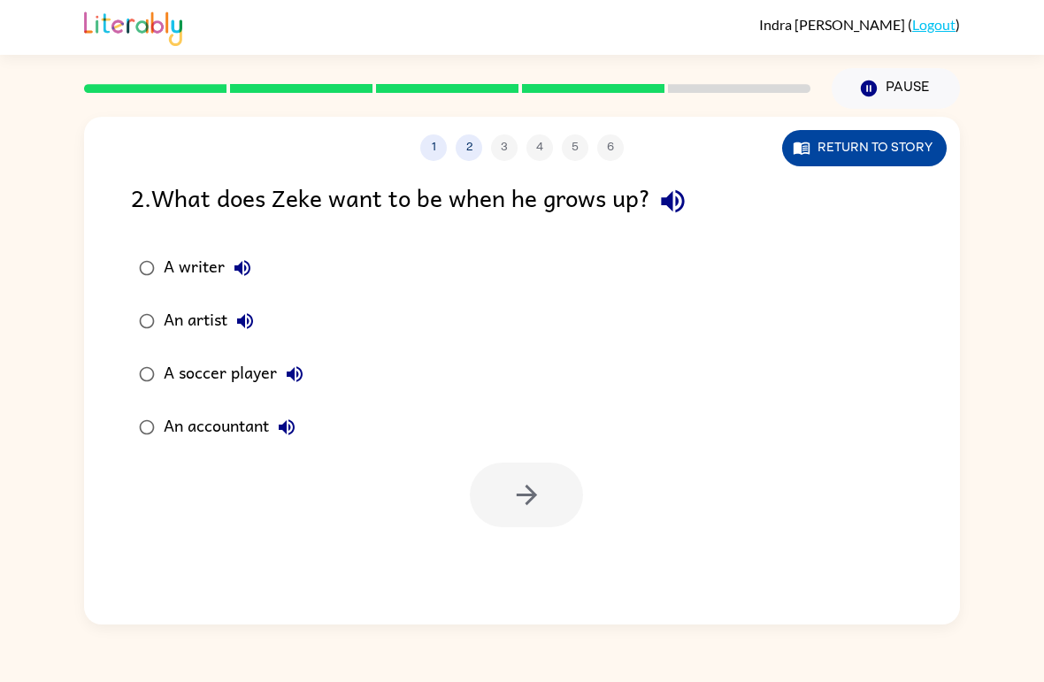
click at [889, 144] on button "Return to story" at bounding box center [864, 148] width 165 height 36
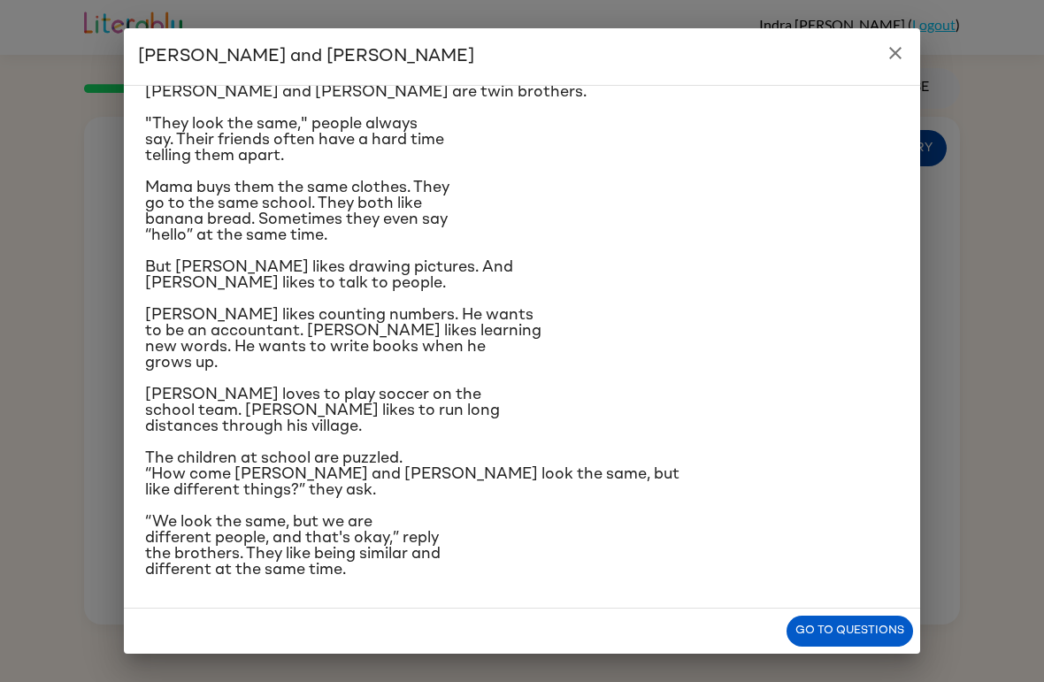
scroll to position [150, 0]
click at [955, 71] on div "[PERSON_NAME] and [PERSON_NAME] and [PERSON_NAME] are twin brothers. "They look…" at bounding box center [522, 341] width 1044 height 682
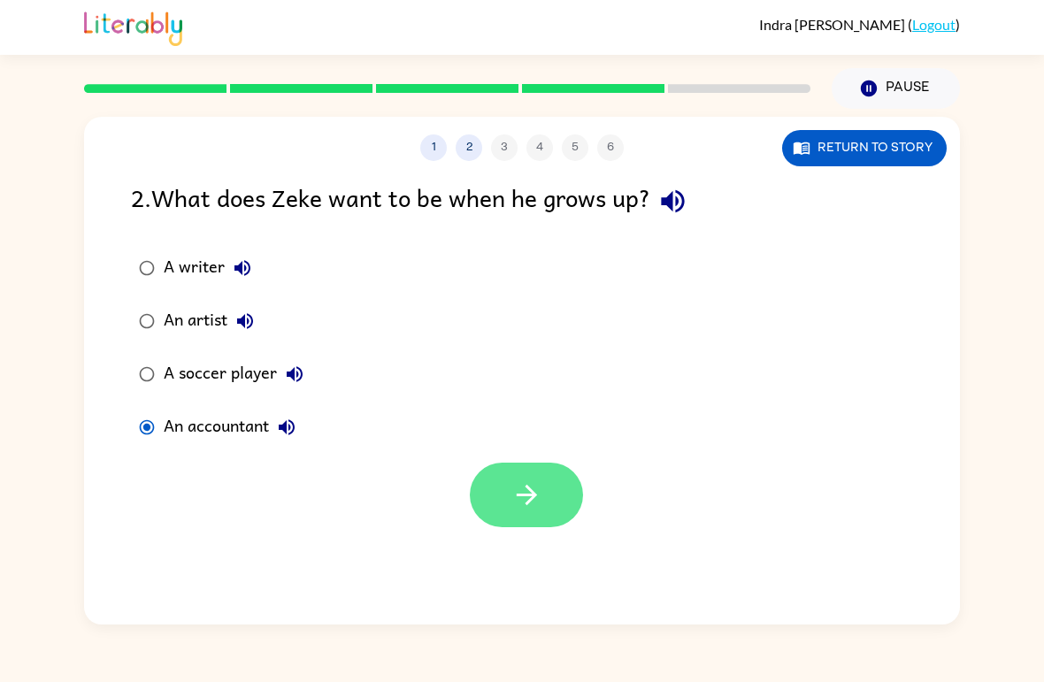
click at [576, 484] on button "button" at bounding box center [526, 495] width 113 height 65
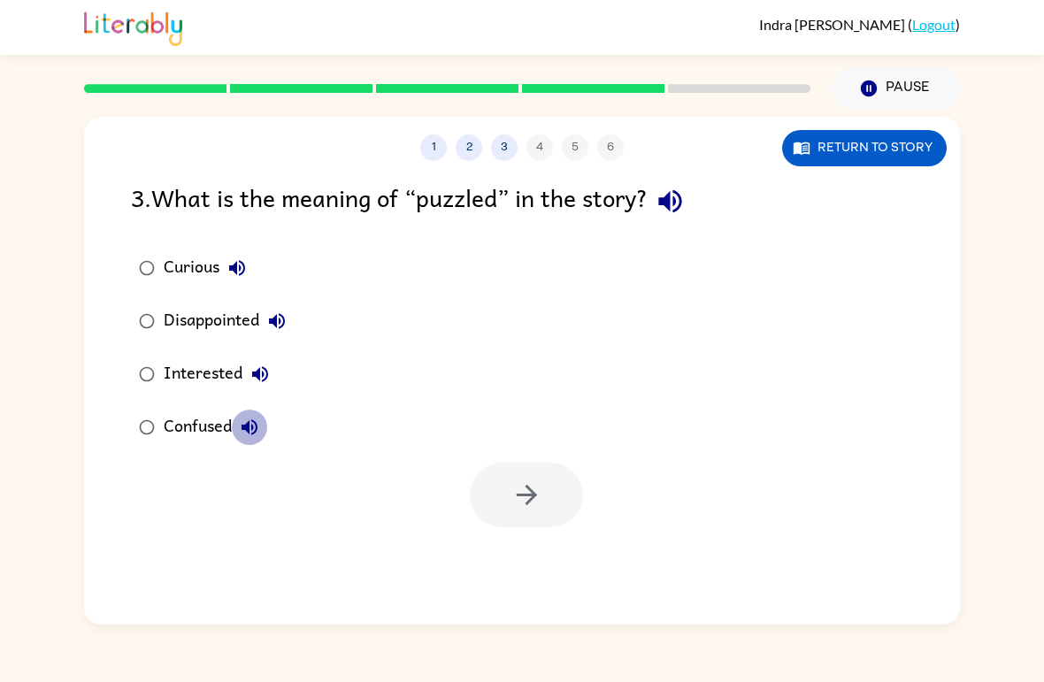
click at [238, 432] on button "Confused" at bounding box center [249, 427] width 35 height 35
click at [189, 430] on div "Confused" at bounding box center [216, 427] width 104 height 35
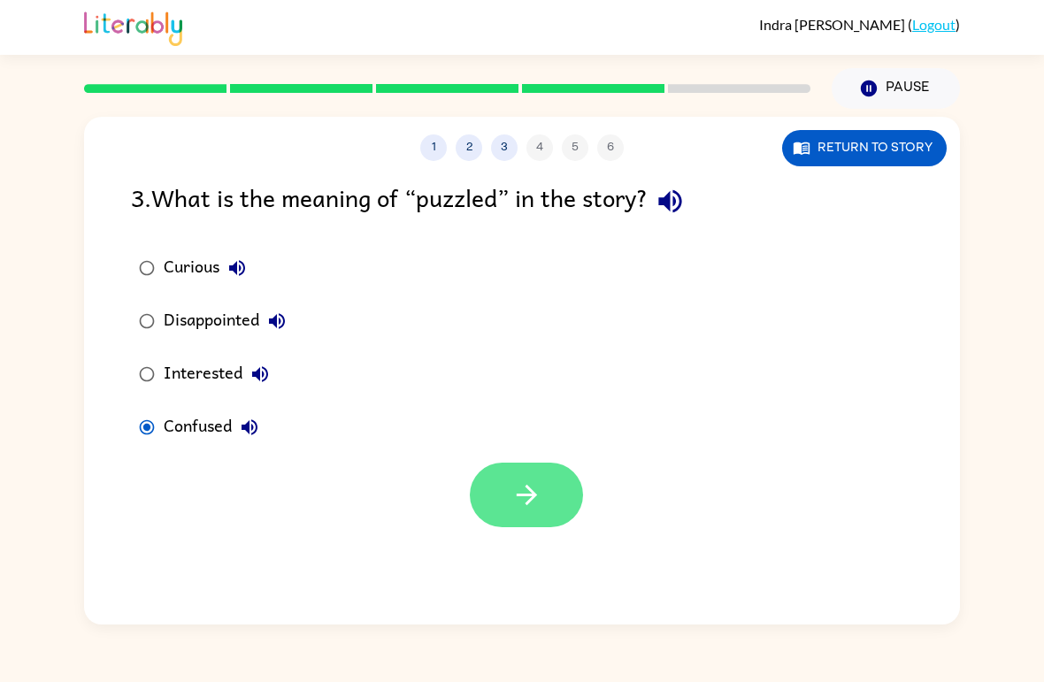
click at [513, 494] on icon "button" at bounding box center [527, 495] width 31 height 31
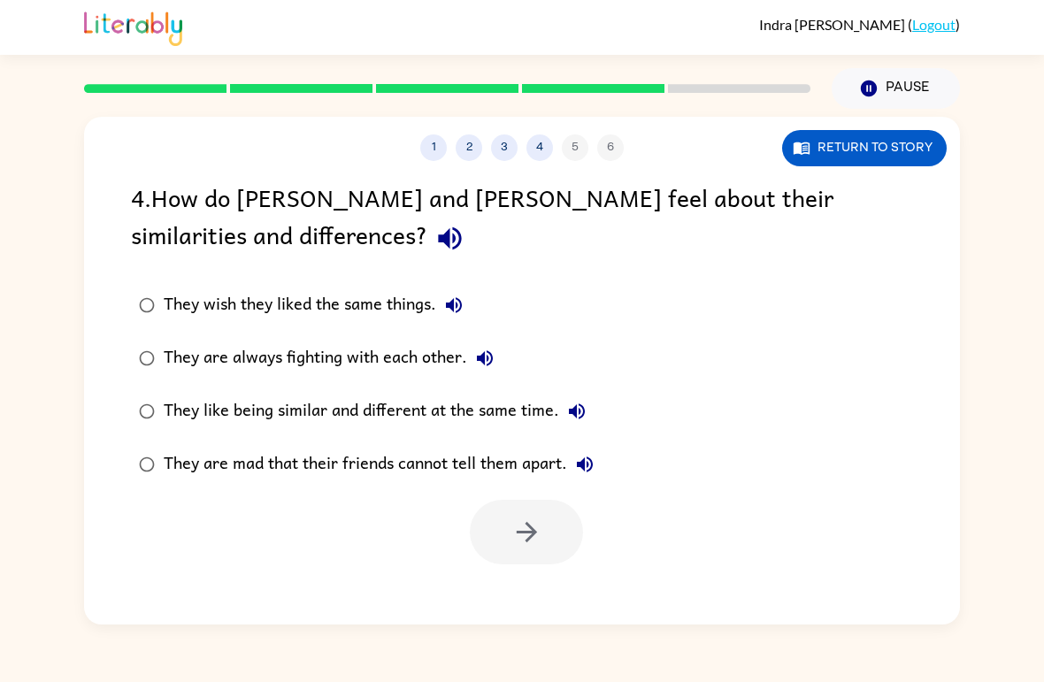
click at [395, 410] on div "They like being similar and different at the same time." at bounding box center [379, 411] width 431 height 35
click at [501, 505] on button "button" at bounding box center [526, 532] width 113 height 65
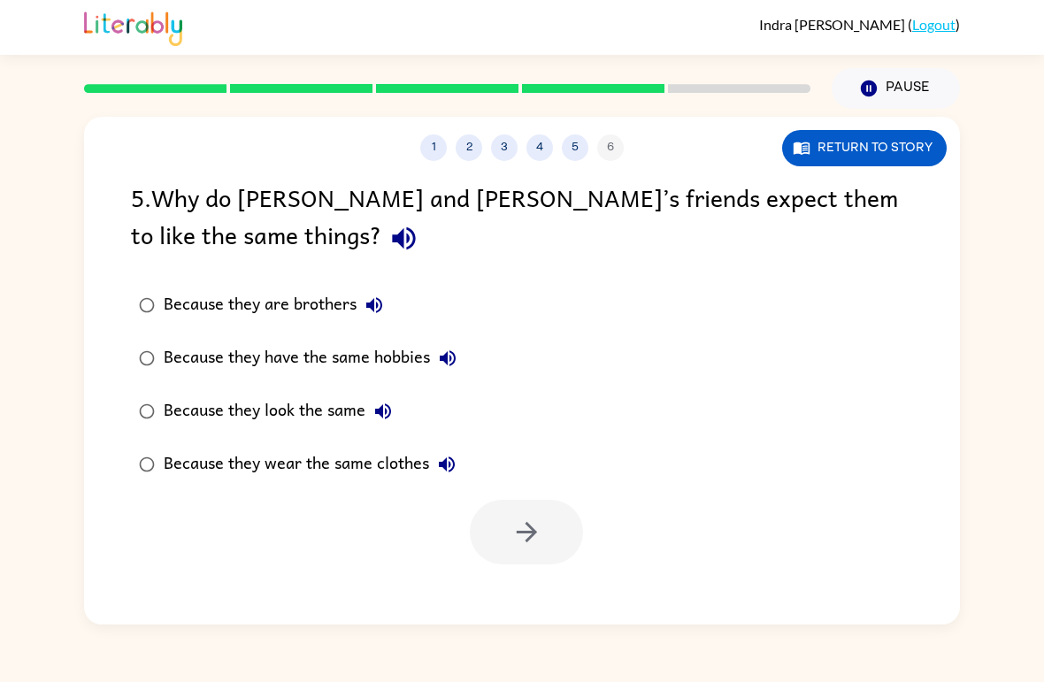
click at [335, 415] on div "Because they look the same" at bounding box center [282, 411] width 237 height 35
click at [489, 506] on button "button" at bounding box center [526, 532] width 113 height 65
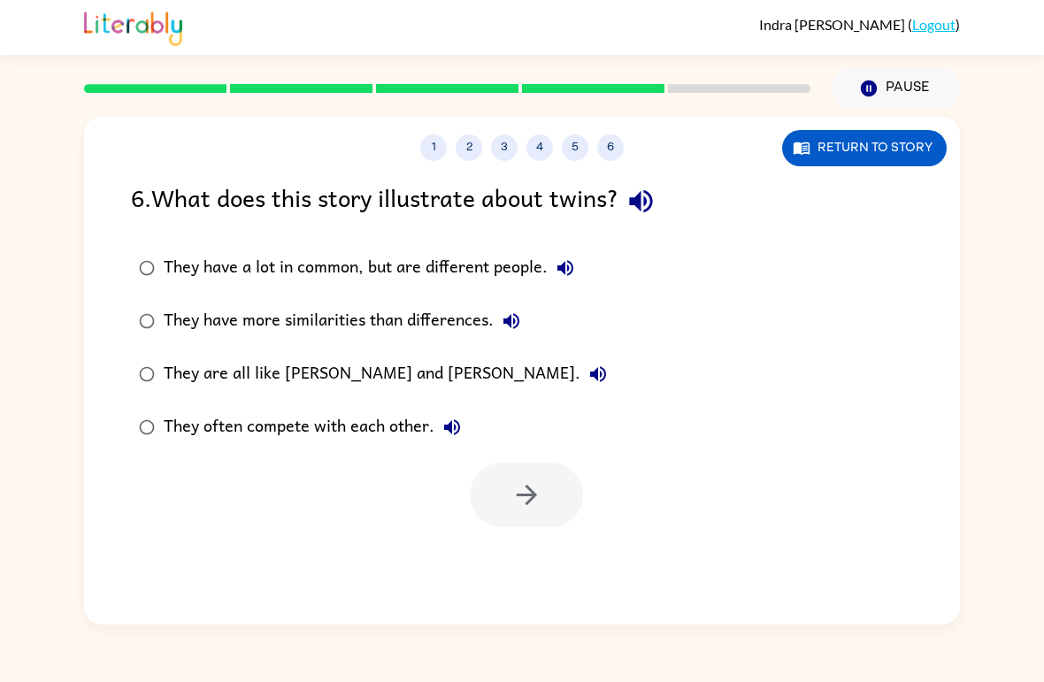
click at [465, 271] on div "They have a lot in common, but are different people." at bounding box center [374, 267] width 420 height 35
click at [503, 480] on button "button" at bounding box center [526, 495] width 113 height 65
